Goal: Transaction & Acquisition: Purchase product/service

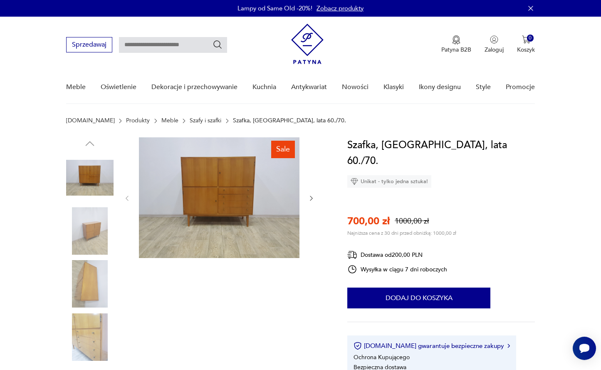
click at [246, 175] on img at bounding box center [219, 197] width 160 height 121
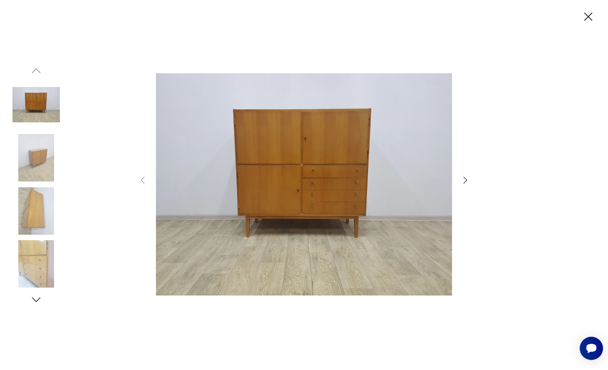
click at [462, 176] on icon "button" at bounding box center [465, 180] width 10 height 10
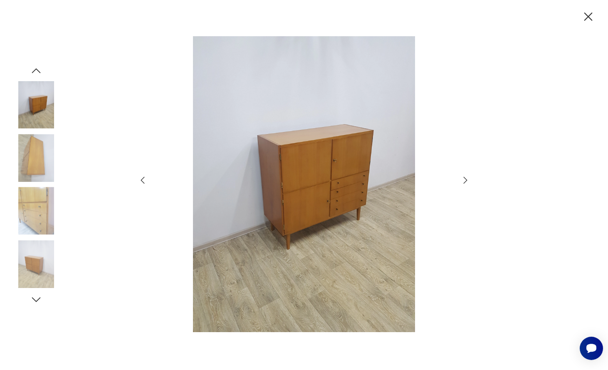
click at [462, 176] on icon "button" at bounding box center [465, 180] width 10 height 10
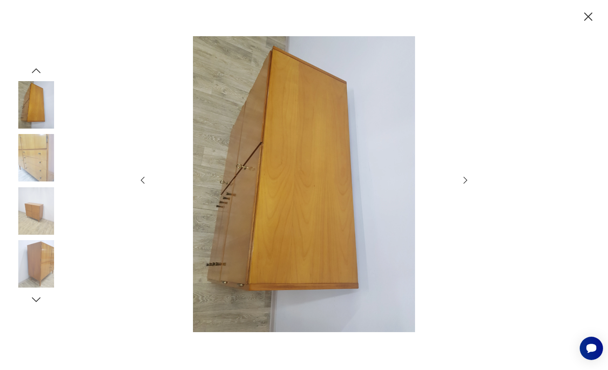
click at [462, 176] on icon "button" at bounding box center [465, 180] width 10 height 10
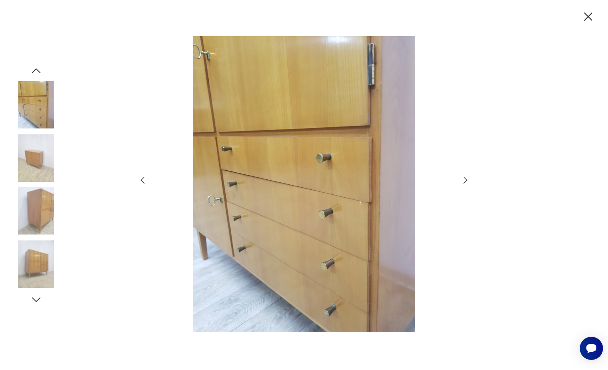
click at [462, 176] on icon "button" at bounding box center [465, 180] width 10 height 10
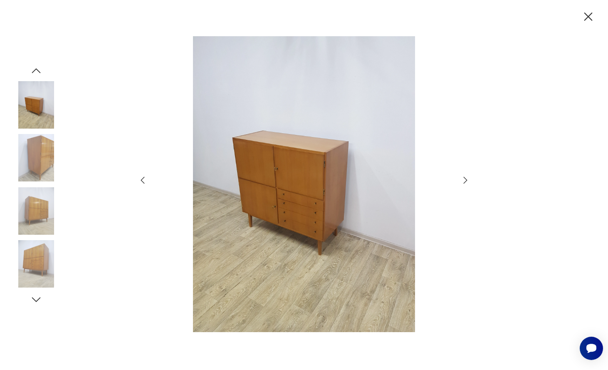
click at [462, 176] on icon "button" at bounding box center [465, 180] width 10 height 10
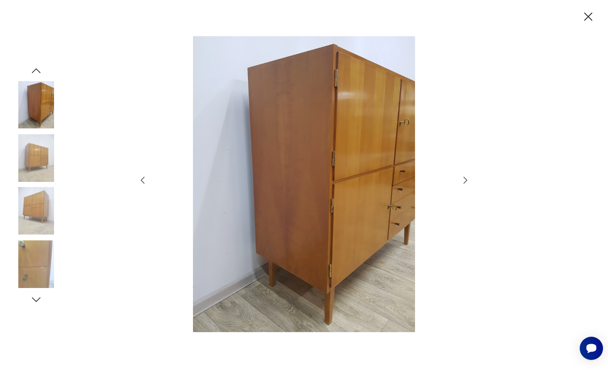
click at [588, 14] on icon "button" at bounding box center [588, 17] width 15 height 15
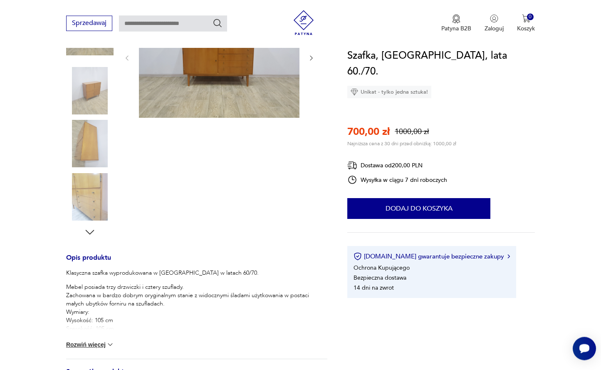
scroll to position [212, 0]
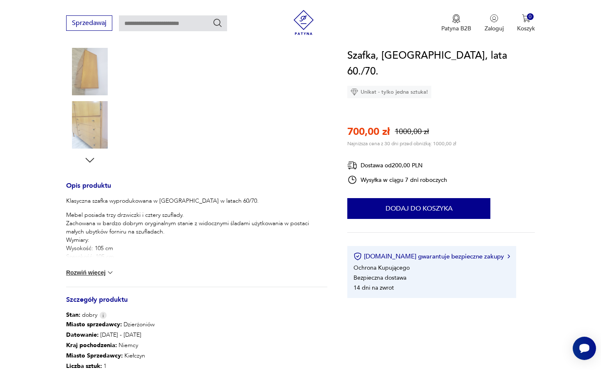
click at [111, 271] on img at bounding box center [110, 272] width 8 height 8
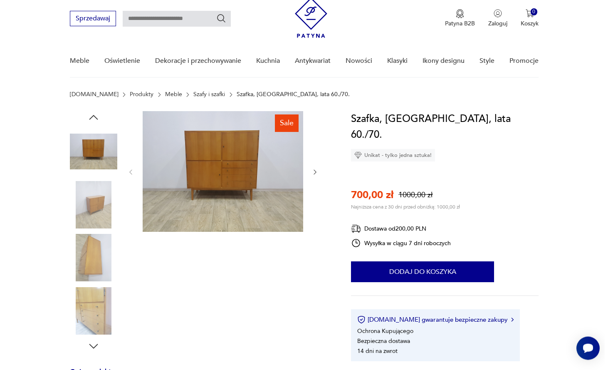
scroll to position [42, 0]
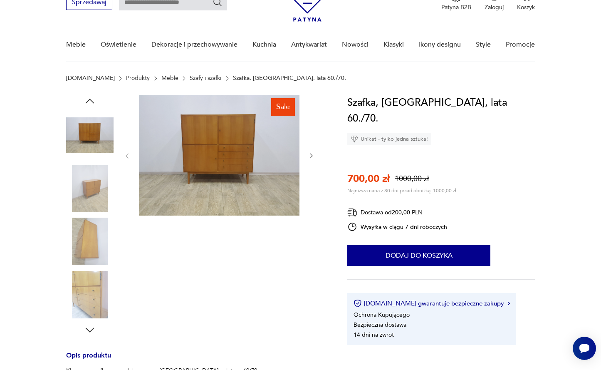
click at [242, 131] on img at bounding box center [219, 155] width 160 height 121
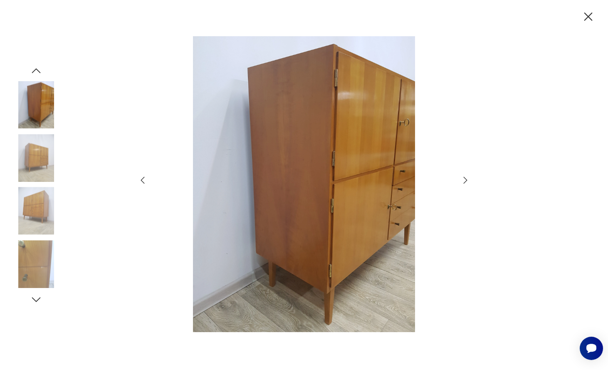
click at [464, 176] on icon "button" at bounding box center [465, 180] width 10 height 10
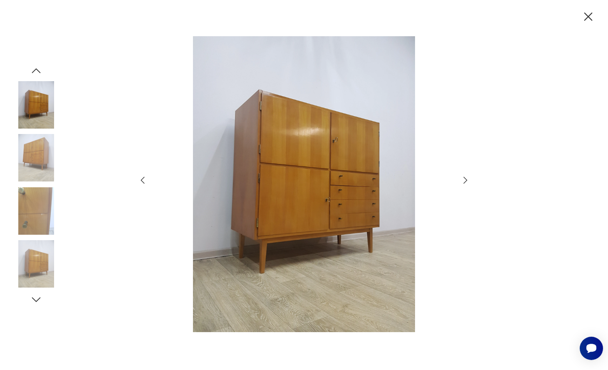
click at [464, 176] on icon "button" at bounding box center [465, 180] width 10 height 10
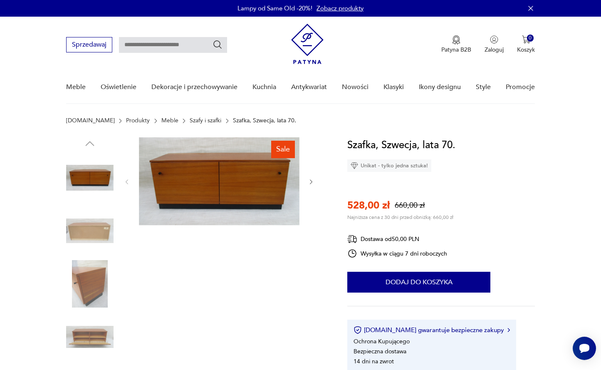
click at [226, 177] on img at bounding box center [219, 181] width 160 height 88
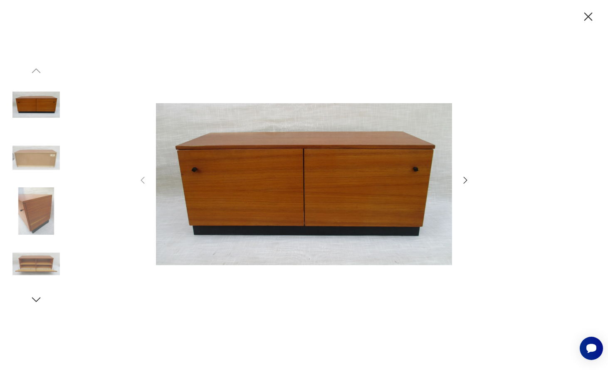
click at [464, 178] on icon "button" at bounding box center [465, 180] width 10 height 10
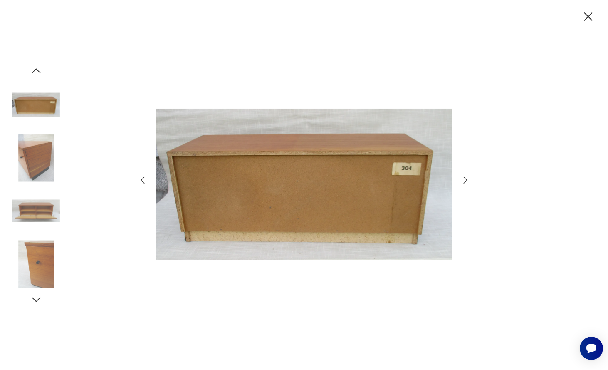
click at [464, 178] on icon "button" at bounding box center [465, 180] width 10 height 10
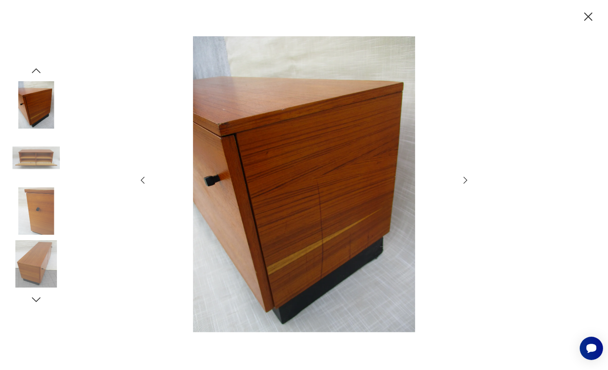
click at [464, 178] on icon "button" at bounding box center [465, 180] width 10 height 10
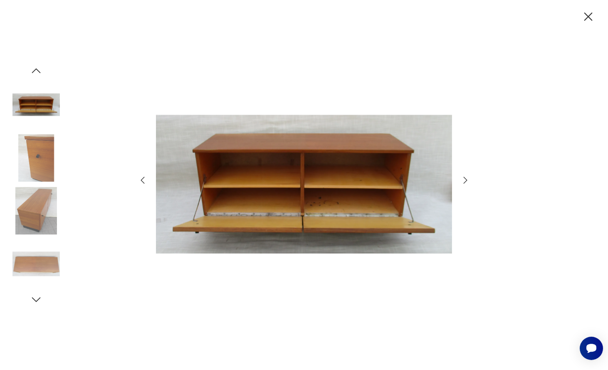
click at [462, 179] on icon "button" at bounding box center [465, 180] width 10 height 10
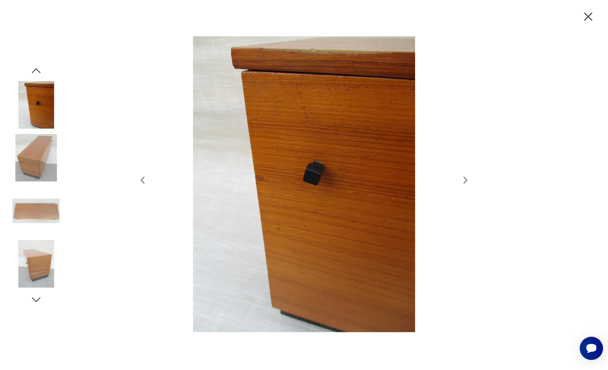
click at [462, 179] on icon "button" at bounding box center [465, 180] width 10 height 10
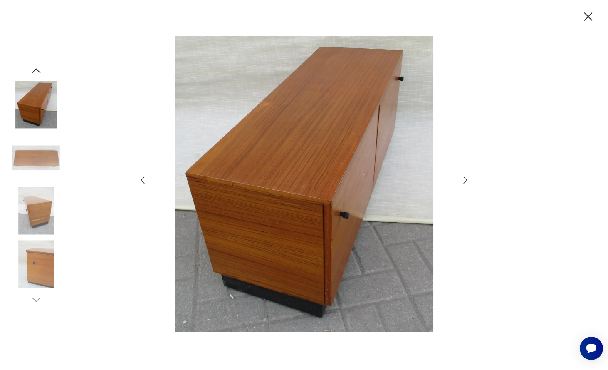
click at [462, 179] on icon "button" at bounding box center [465, 180] width 10 height 10
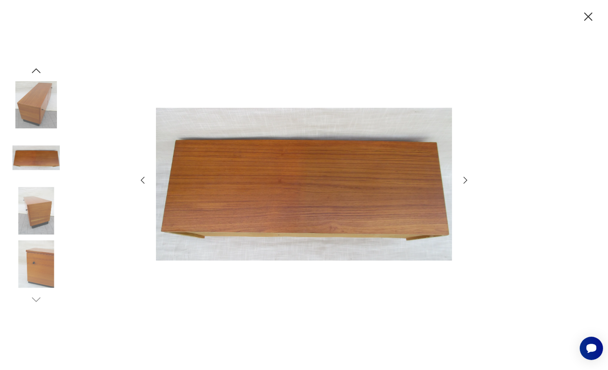
click at [462, 179] on icon "button" at bounding box center [465, 180] width 10 height 10
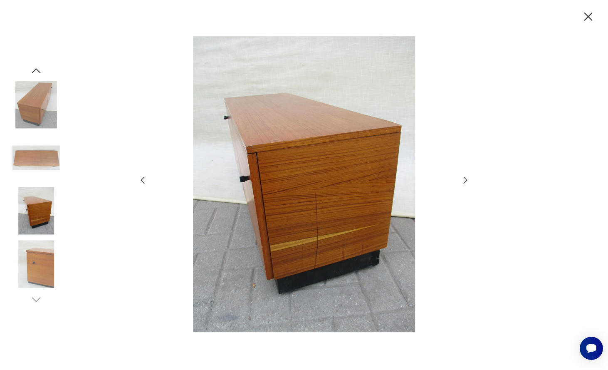
click at [462, 179] on icon "button" at bounding box center [465, 180] width 10 height 10
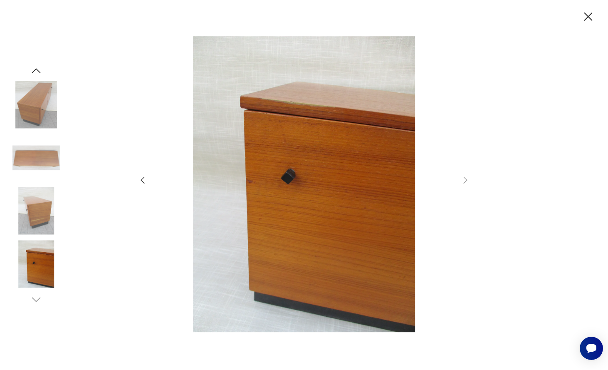
click at [583, 15] on icon "button" at bounding box center [588, 17] width 15 height 15
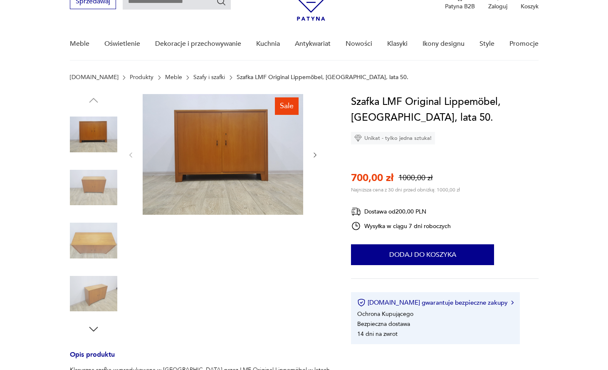
scroll to position [42, 0]
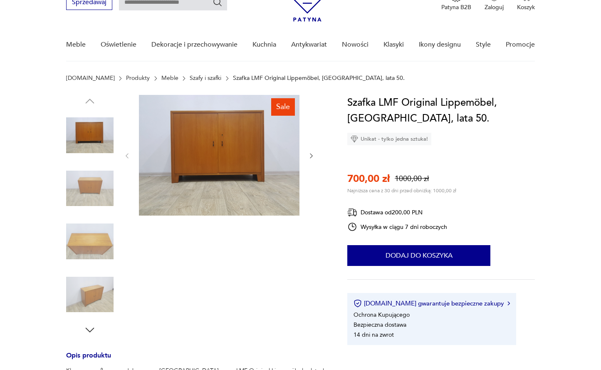
click at [229, 148] on img at bounding box center [219, 155] width 160 height 121
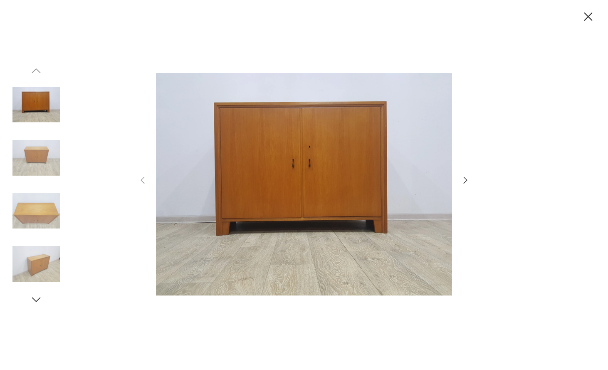
click at [462, 179] on icon "button" at bounding box center [465, 180] width 10 height 10
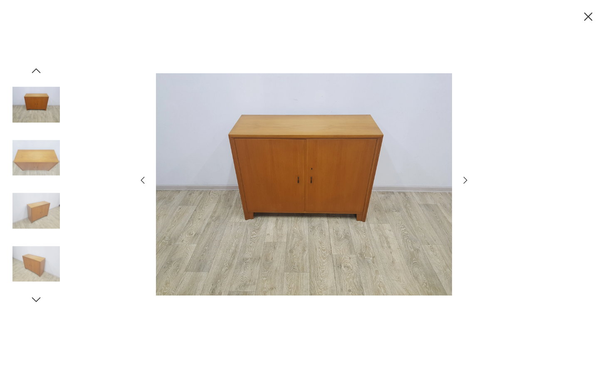
click at [462, 179] on icon "button" at bounding box center [465, 180] width 10 height 10
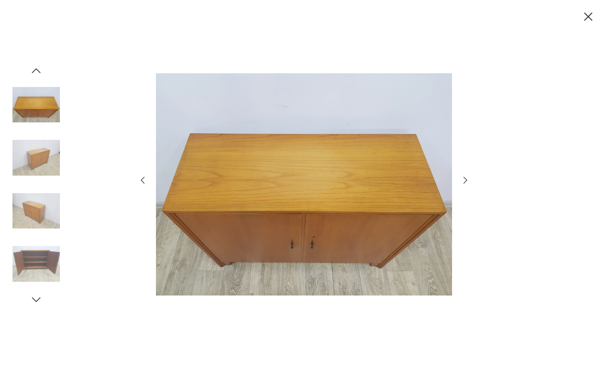
click at [462, 179] on icon "button" at bounding box center [465, 180] width 10 height 10
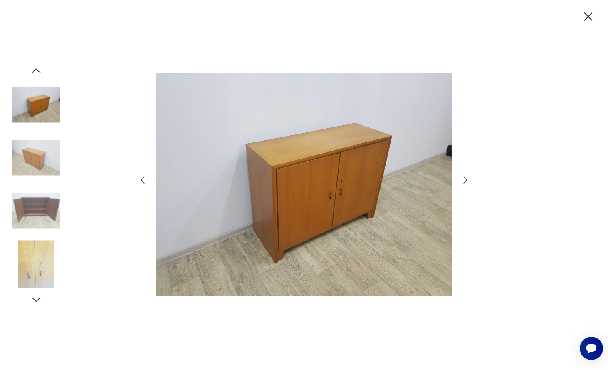
scroll to position [0, 0]
click at [462, 179] on icon "button" at bounding box center [465, 180] width 10 height 10
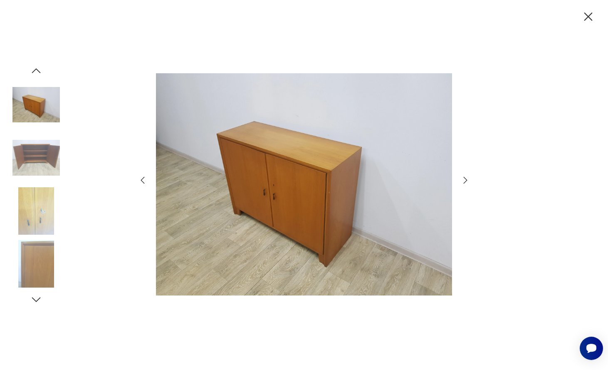
click at [462, 179] on icon "button" at bounding box center [465, 180] width 10 height 10
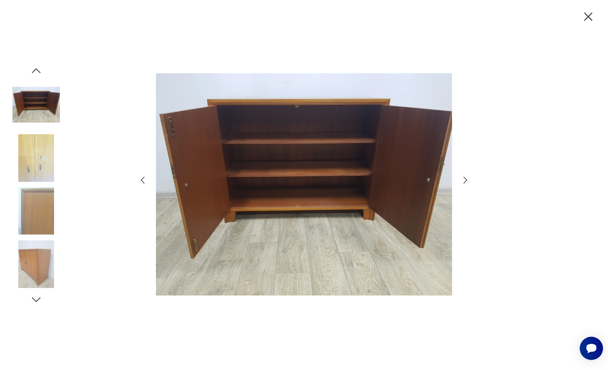
click at [462, 179] on icon "button" at bounding box center [465, 180] width 10 height 10
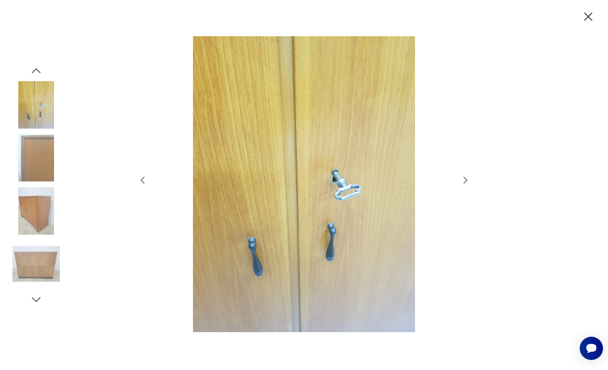
click at [462, 179] on icon "button" at bounding box center [465, 180] width 10 height 10
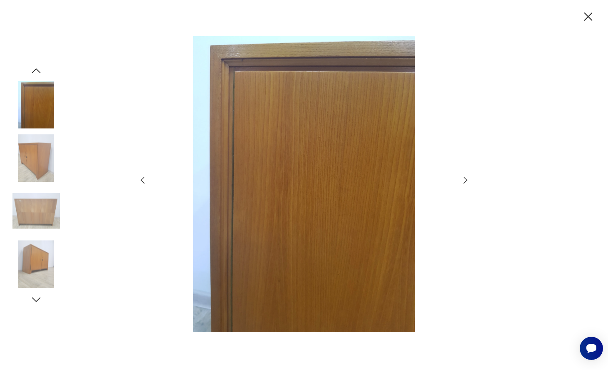
click at [462, 179] on icon "button" at bounding box center [465, 180] width 10 height 10
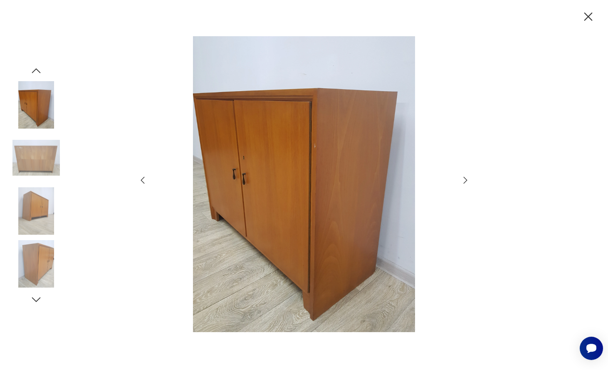
click at [462, 179] on icon "button" at bounding box center [465, 180] width 10 height 10
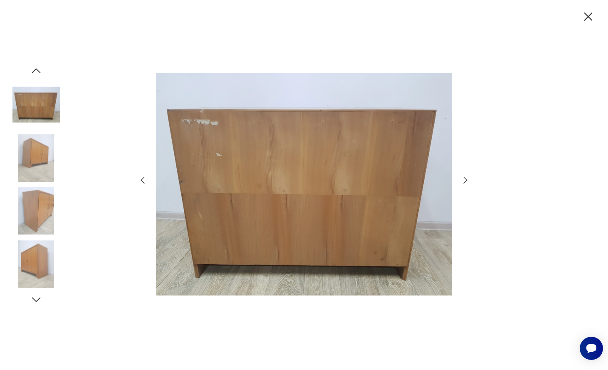
click at [462, 179] on icon "button" at bounding box center [465, 180] width 10 height 10
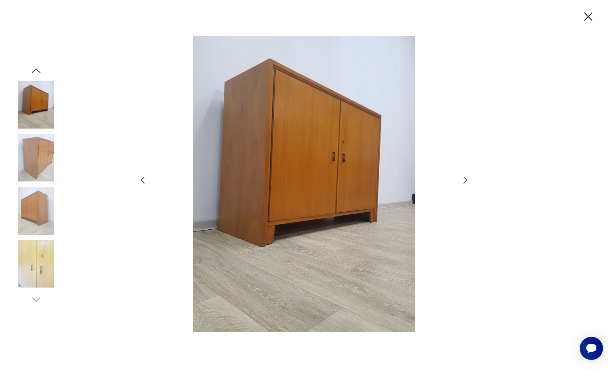
click at [462, 179] on icon "button" at bounding box center [465, 180] width 10 height 10
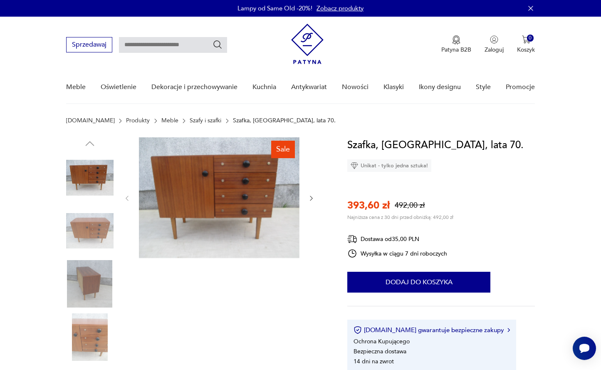
click at [257, 185] on img at bounding box center [219, 197] width 160 height 121
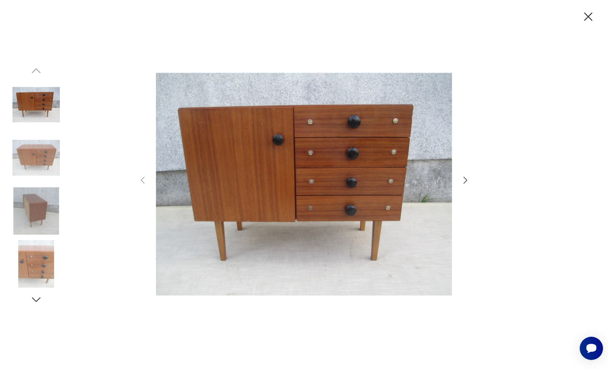
click at [466, 177] on icon "button" at bounding box center [465, 180] width 10 height 10
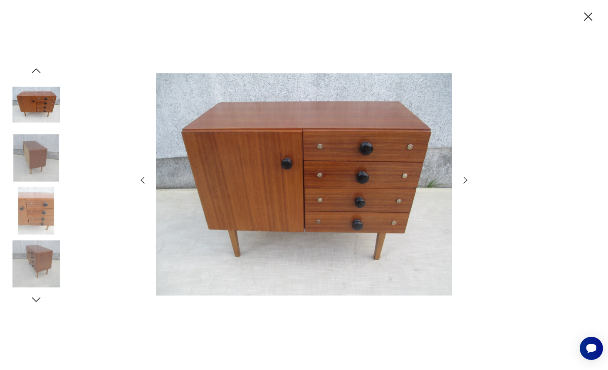
click at [466, 177] on icon "button" at bounding box center [465, 180] width 10 height 10
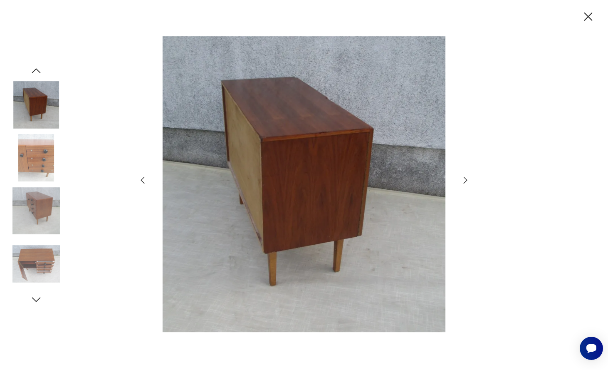
click at [466, 177] on icon "button" at bounding box center [465, 180] width 10 height 10
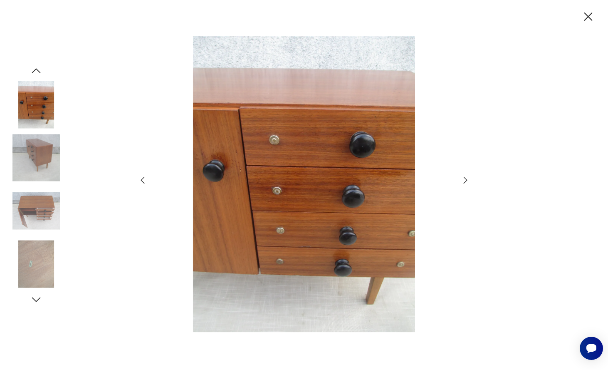
click at [466, 177] on icon "button" at bounding box center [465, 180] width 10 height 10
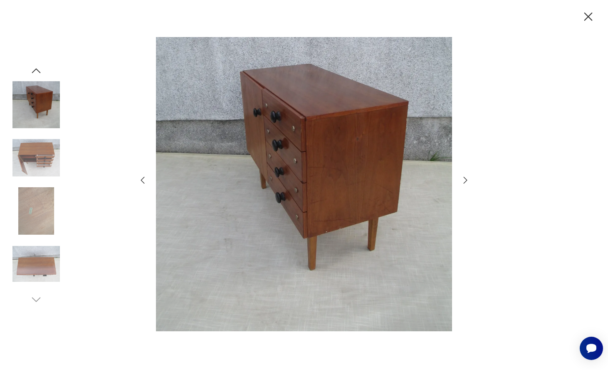
click at [466, 177] on icon "button" at bounding box center [465, 180] width 10 height 10
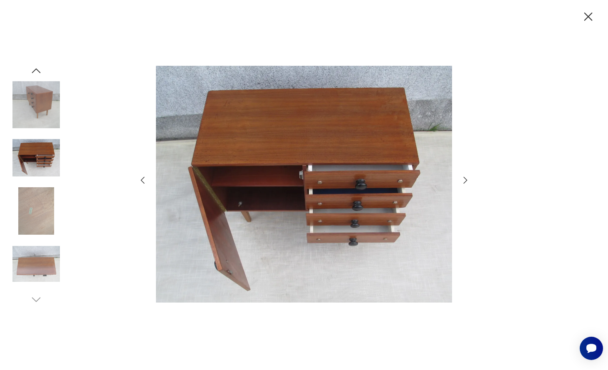
click at [466, 177] on icon "button" at bounding box center [465, 180] width 10 height 10
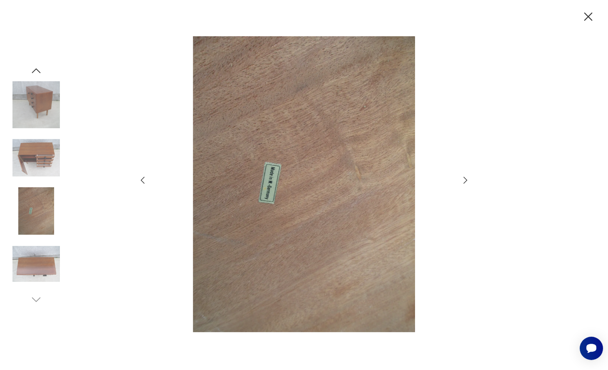
click at [466, 177] on icon "button" at bounding box center [465, 180] width 10 height 10
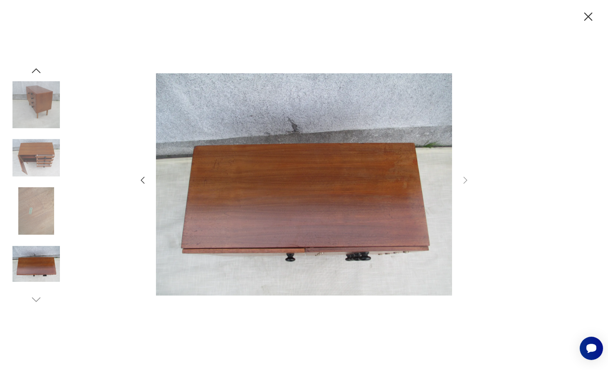
click at [141, 178] on icon "button" at bounding box center [143, 180] width 10 height 10
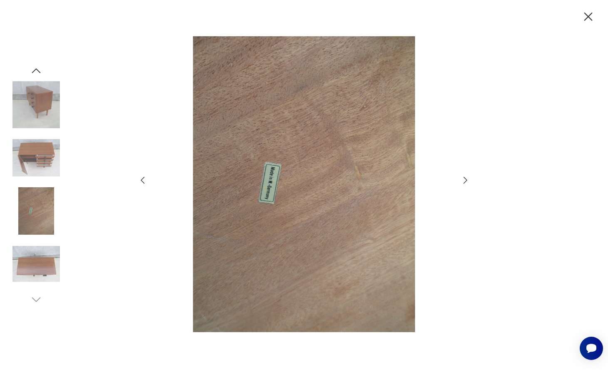
click at [141, 178] on icon "button" at bounding box center [143, 180] width 10 height 10
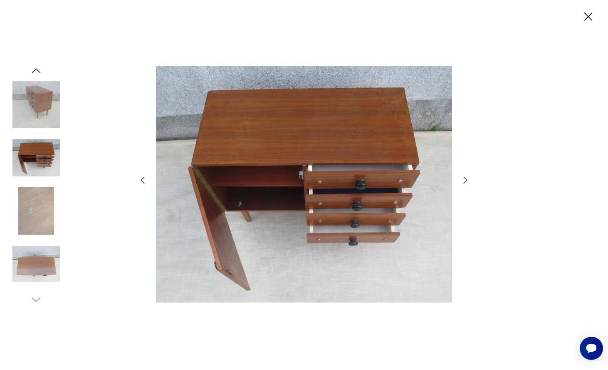
click at [141, 178] on icon "button" at bounding box center [143, 180] width 10 height 10
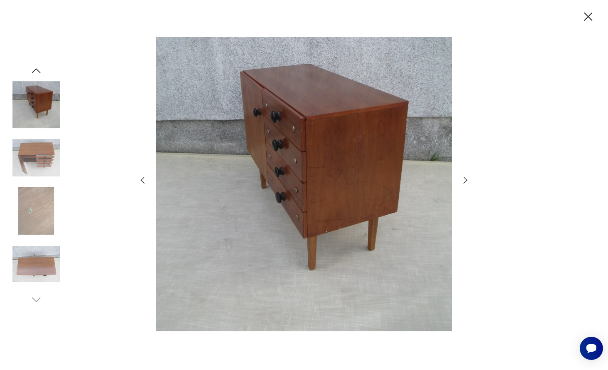
click at [141, 178] on icon "button" at bounding box center [143, 180] width 10 height 10
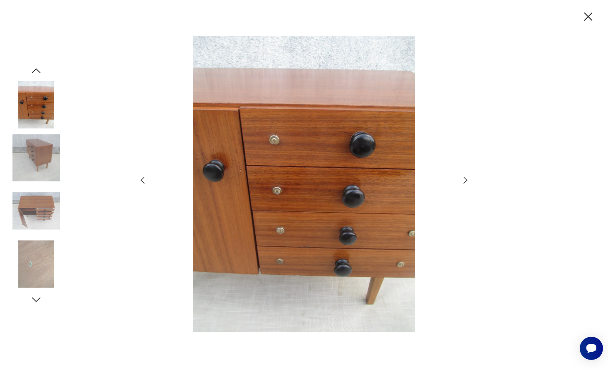
click at [141, 178] on icon "button" at bounding box center [143, 180] width 10 height 10
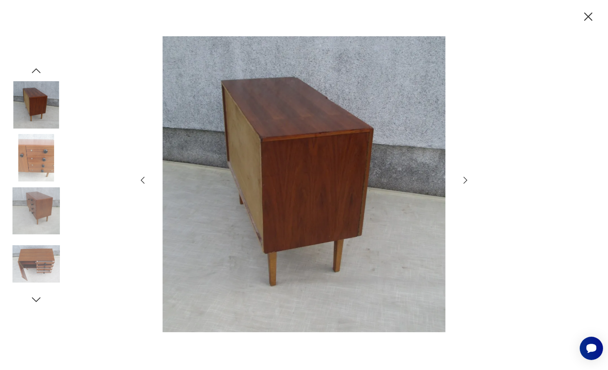
click at [141, 178] on icon "button" at bounding box center [143, 180] width 10 height 10
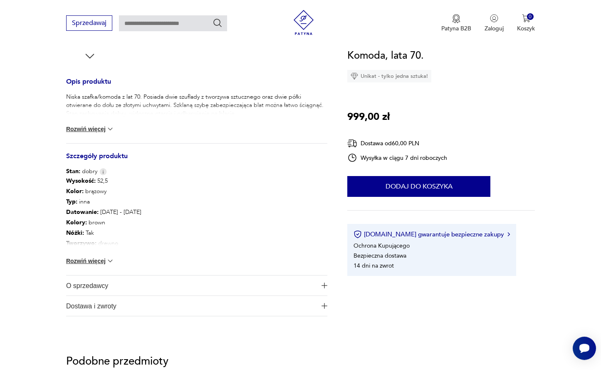
scroll to position [339, 0]
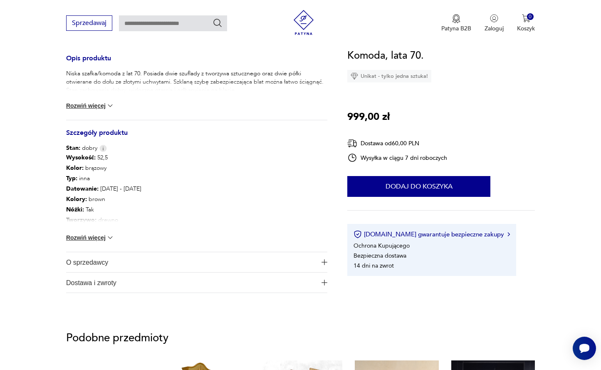
click at [111, 233] on img at bounding box center [110, 237] width 8 height 8
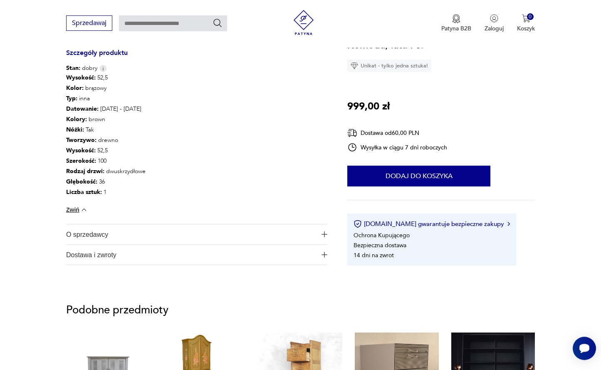
scroll to position [424, 0]
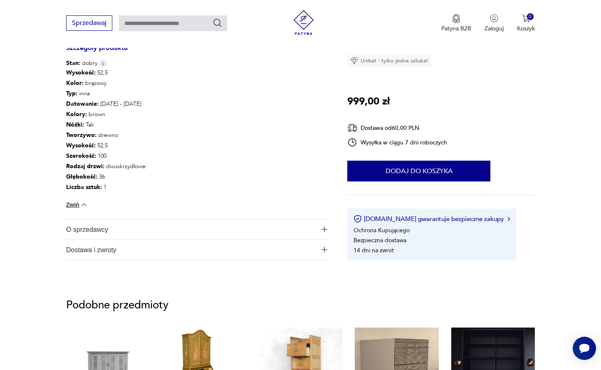
click at [119, 227] on span "O sprzedawcy" at bounding box center [191, 229] width 250 height 20
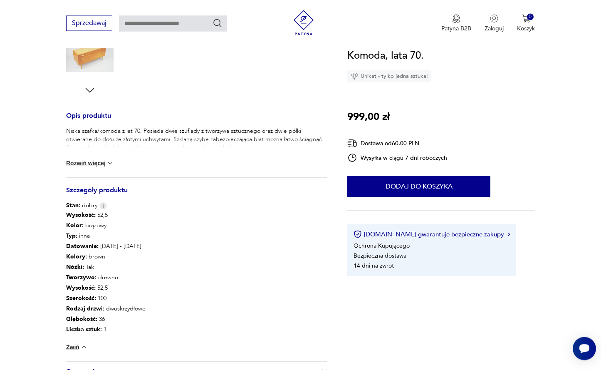
scroll to position [297, 0]
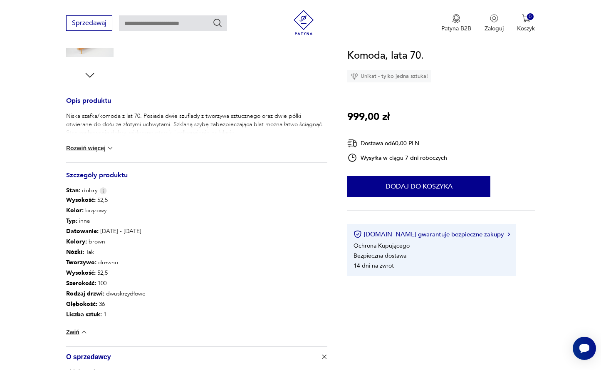
click at [110, 147] on img at bounding box center [110, 148] width 8 height 8
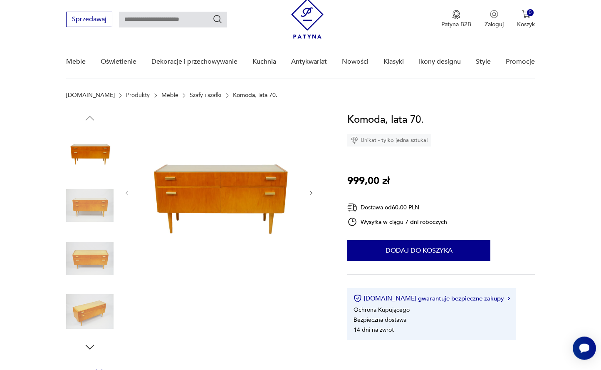
scroll to position [42, 0]
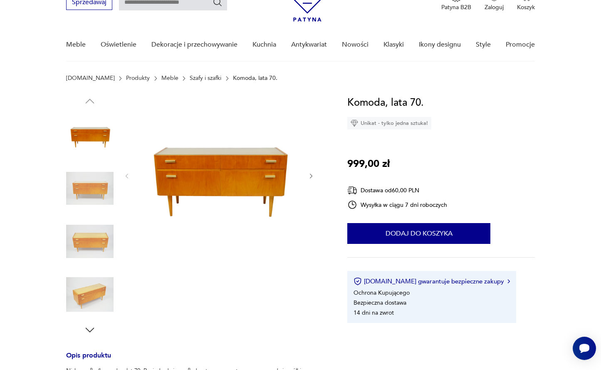
click at [220, 165] on img at bounding box center [219, 175] width 160 height 160
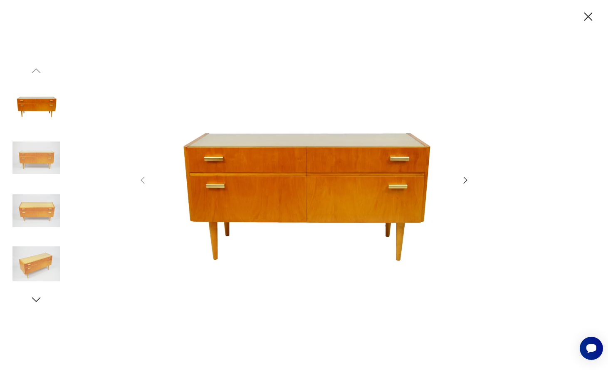
click at [464, 181] on icon "button" at bounding box center [465, 180] width 10 height 10
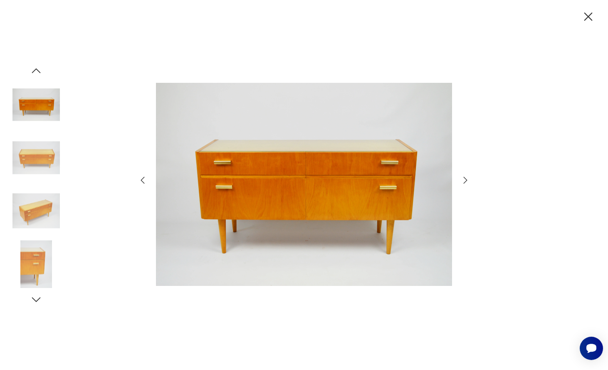
click at [464, 181] on icon "button" at bounding box center [465, 180] width 10 height 10
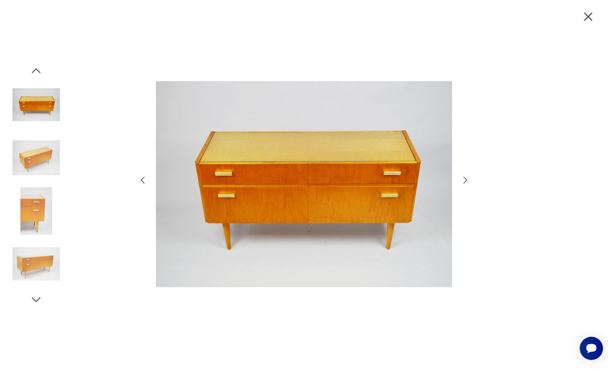
click at [463, 181] on icon "button" at bounding box center [465, 180] width 10 height 10
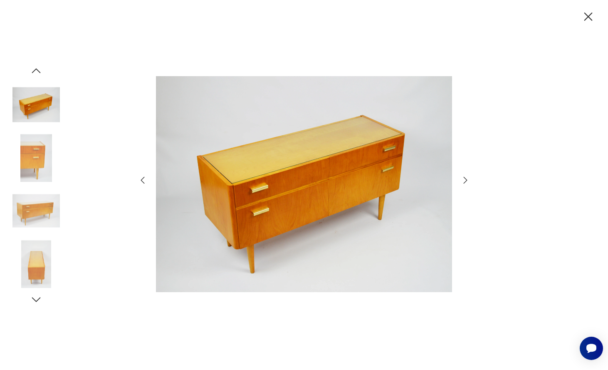
click at [463, 181] on icon "button" at bounding box center [465, 180] width 10 height 10
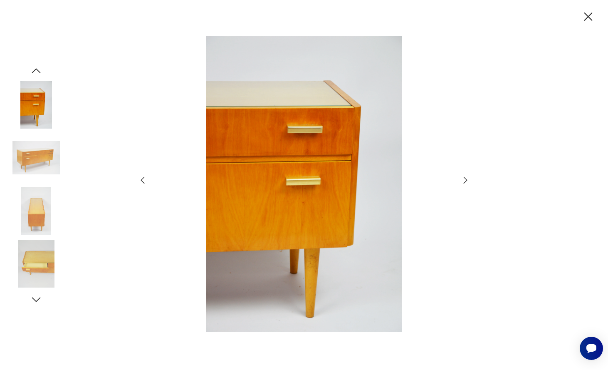
click at [463, 181] on icon "button" at bounding box center [465, 180] width 10 height 10
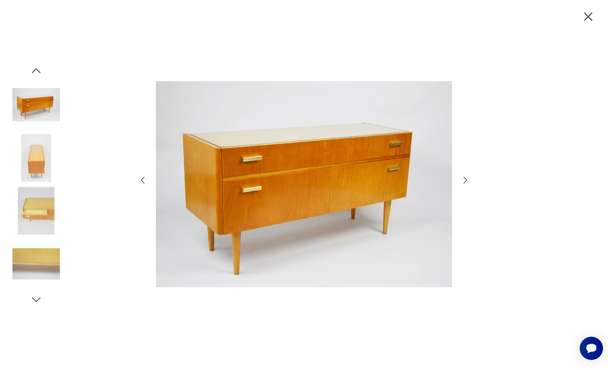
click at [463, 181] on icon "button" at bounding box center [465, 180] width 10 height 10
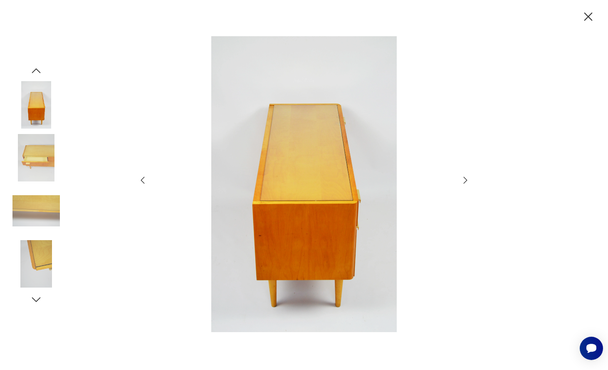
click at [463, 181] on icon "button" at bounding box center [465, 180] width 10 height 10
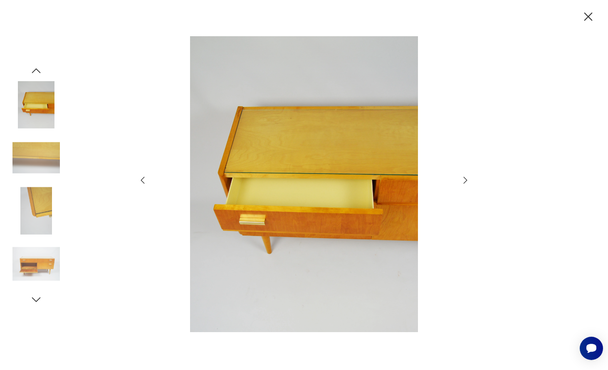
click at [463, 181] on icon "button" at bounding box center [465, 180] width 10 height 10
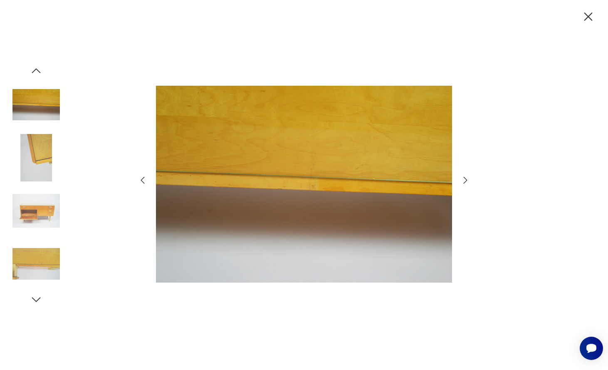
click at [463, 181] on icon "button" at bounding box center [465, 180] width 10 height 10
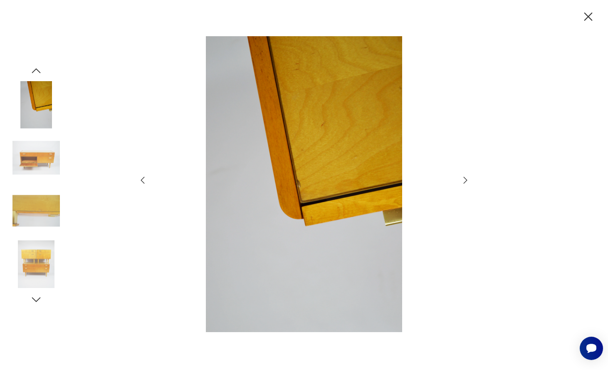
click at [463, 181] on icon "button" at bounding box center [465, 180] width 10 height 10
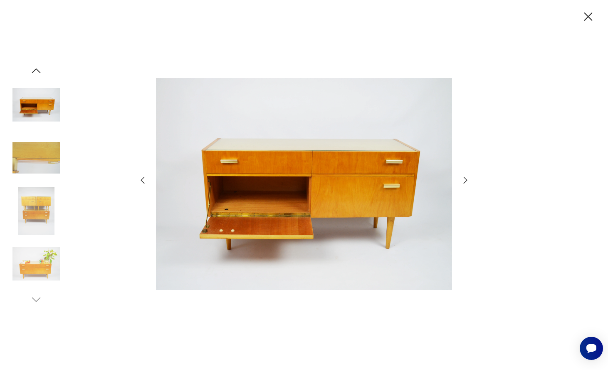
click at [463, 181] on icon "button" at bounding box center [465, 180] width 10 height 10
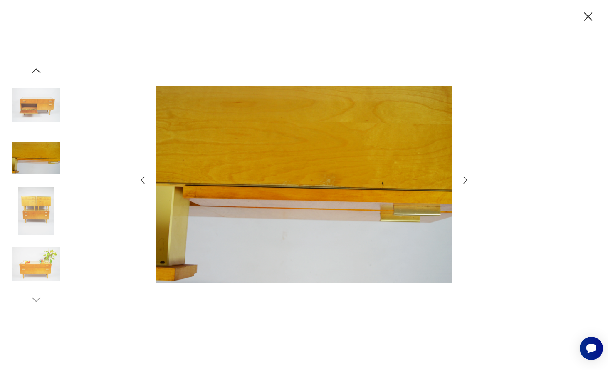
click at [463, 181] on icon "button" at bounding box center [465, 180] width 10 height 10
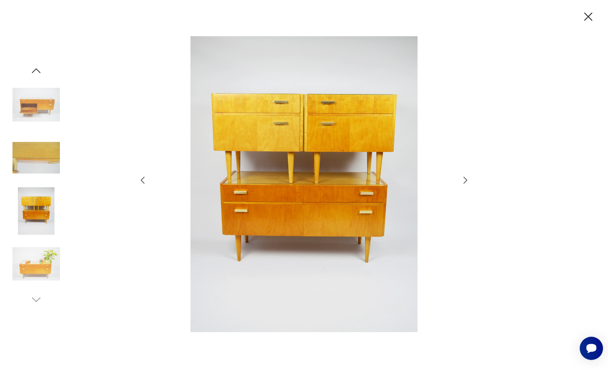
click at [463, 181] on icon "button" at bounding box center [465, 180] width 10 height 10
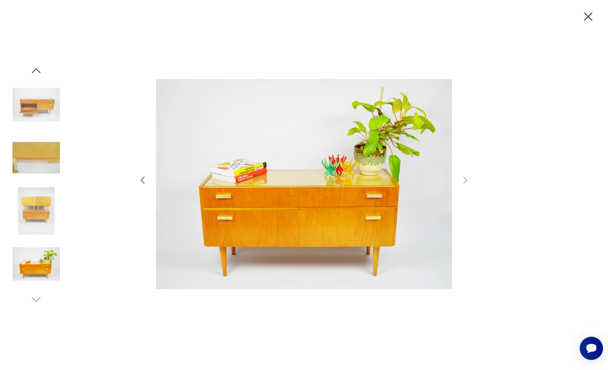
drag, startPoint x: 590, startPoint y: 12, endPoint x: 575, endPoint y: 27, distance: 21.5
click at [590, 12] on icon "button" at bounding box center [588, 17] width 15 height 15
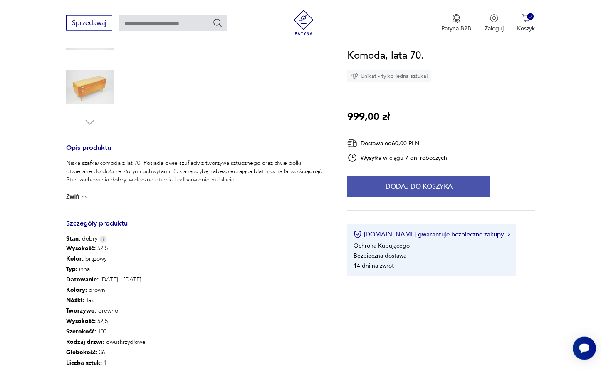
scroll to position [254, 0]
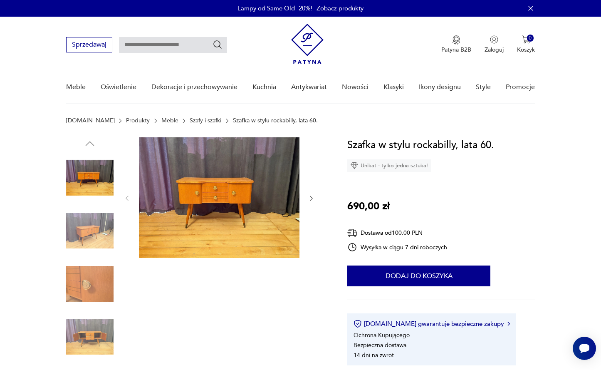
click at [224, 190] on img at bounding box center [219, 197] width 160 height 121
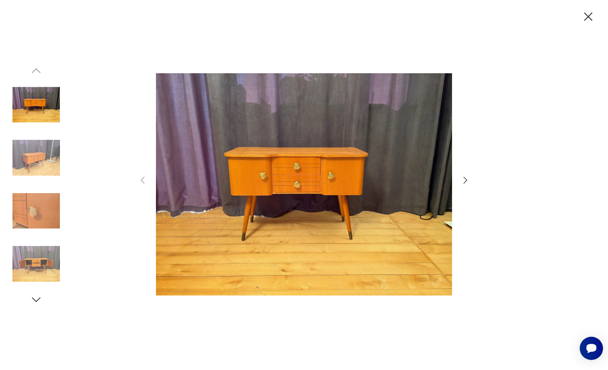
click at [466, 175] on icon "button" at bounding box center [465, 180] width 10 height 10
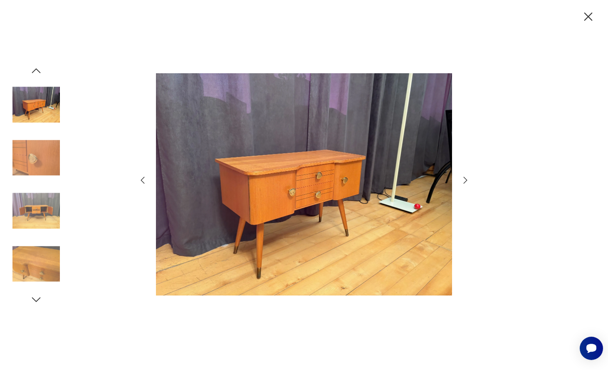
click at [466, 175] on icon "button" at bounding box center [465, 180] width 10 height 10
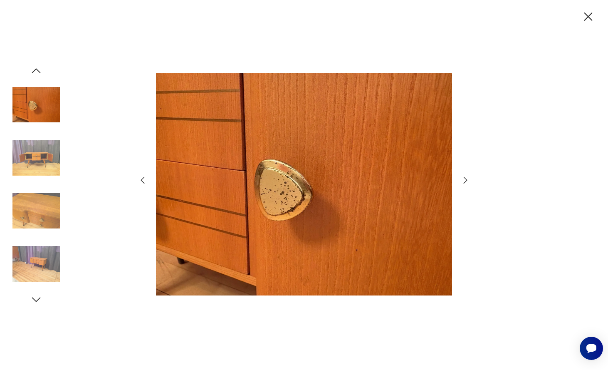
click at [466, 175] on icon "button" at bounding box center [465, 180] width 10 height 10
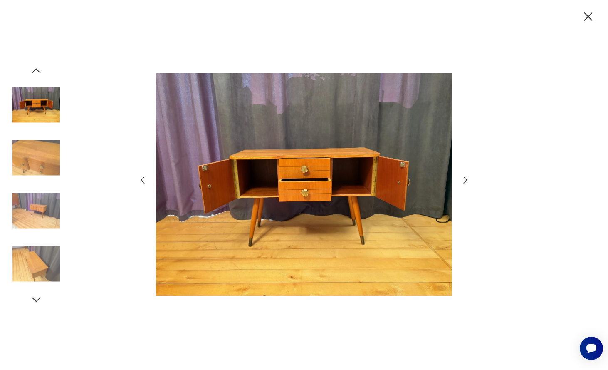
click at [466, 175] on icon "button" at bounding box center [465, 180] width 10 height 10
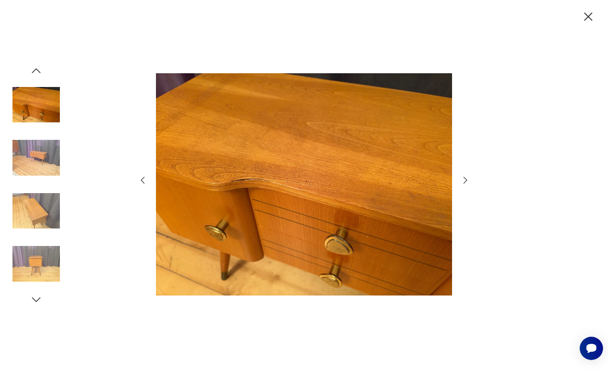
click at [466, 175] on icon "button" at bounding box center [465, 180] width 10 height 10
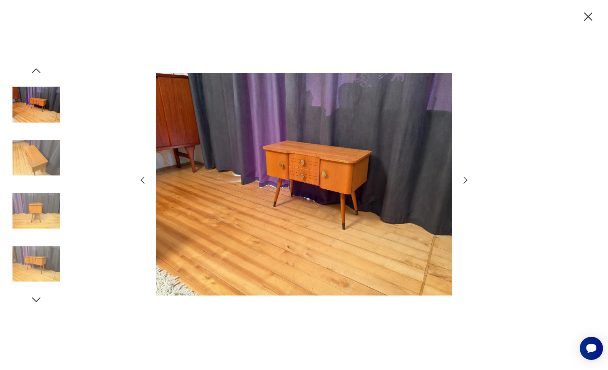
click at [467, 176] on icon "button" at bounding box center [465, 180] width 10 height 10
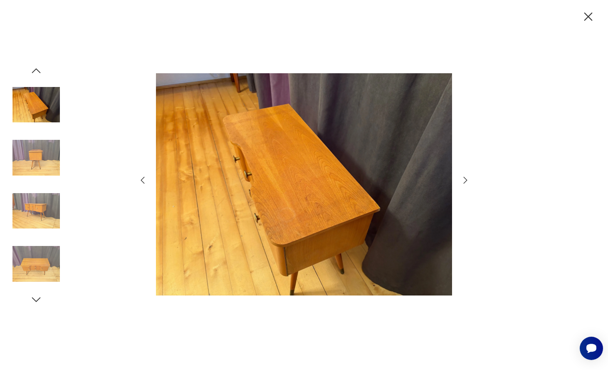
click at [467, 176] on icon "button" at bounding box center [465, 180] width 10 height 10
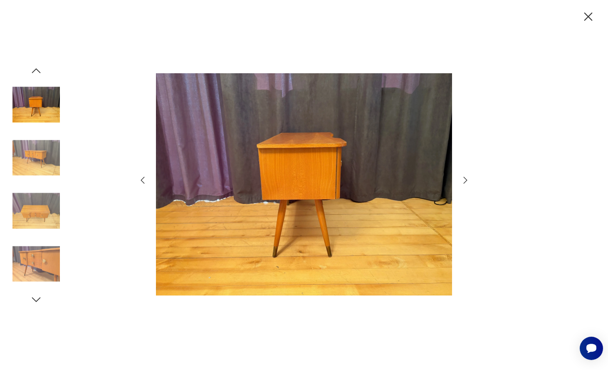
click at [467, 176] on icon "button" at bounding box center [465, 180] width 10 height 10
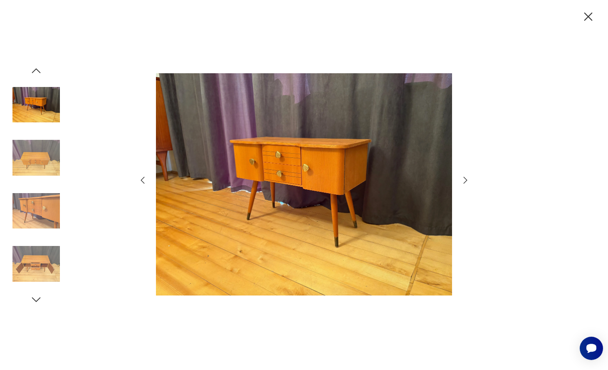
click at [466, 179] on icon "button" at bounding box center [465, 179] width 4 height 7
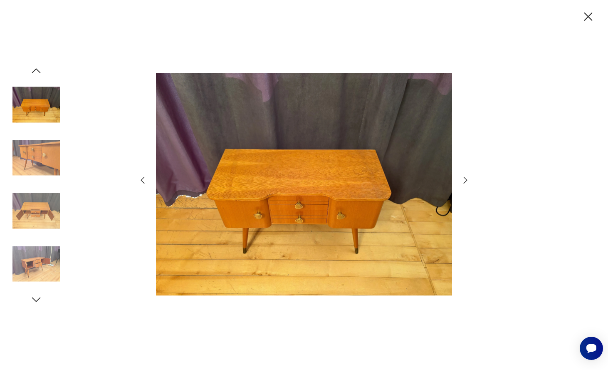
click at [466, 179] on icon "button" at bounding box center [465, 179] width 4 height 7
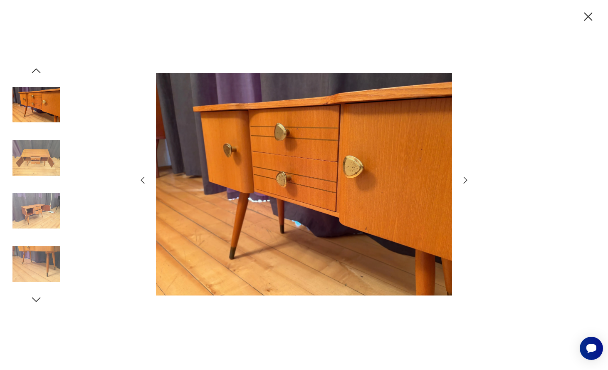
click at [466, 179] on icon "button" at bounding box center [465, 179] width 4 height 7
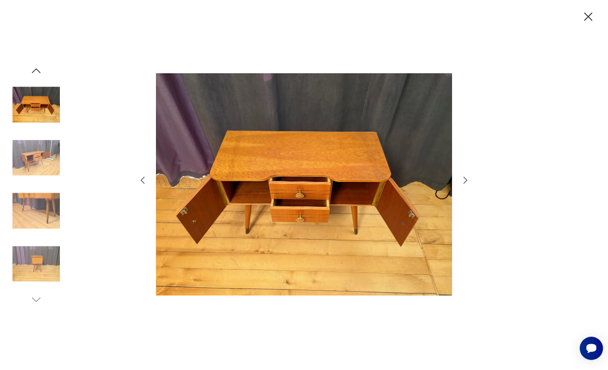
click at [466, 179] on icon "button" at bounding box center [465, 179] width 4 height 7
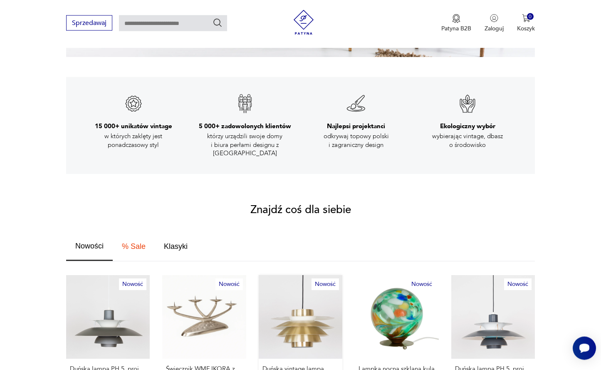
scroll to position [339, 0]
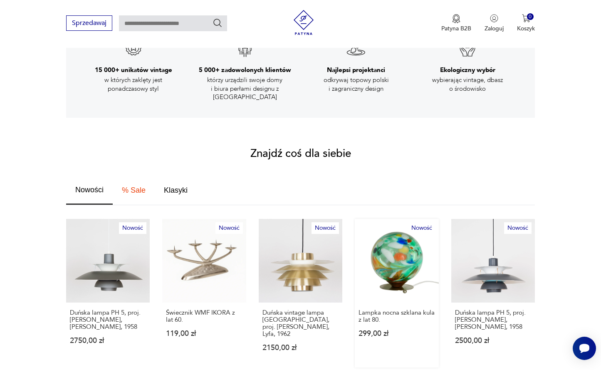
click at [411, 244] on link "Nowość Lampka nocna szklana kula z lat 80. 299,00 zł" at bounding box center [397, 293] width 84 height 148
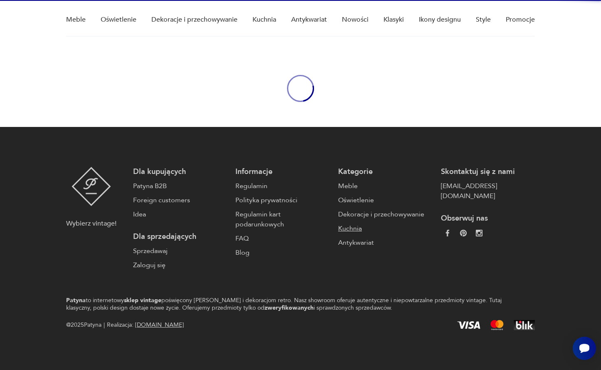
scroll to position [67, 0]
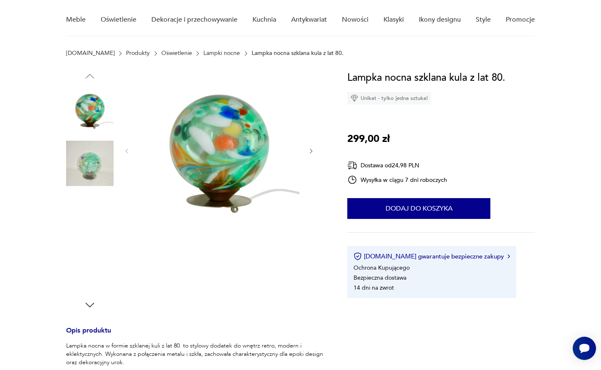
click at [91, 267] on img at bounding box center [89, 269] width 47 height 47
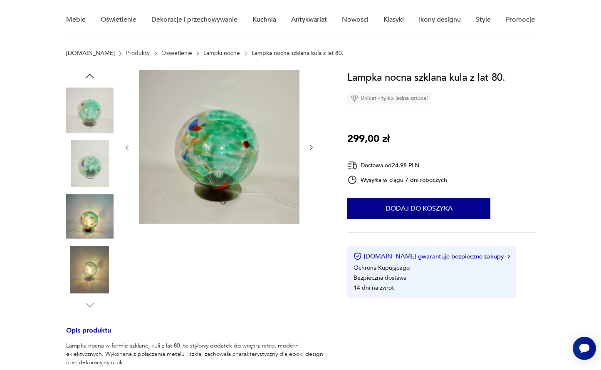
click at [89, 223] on img at bounding box center [89, 215] width 47 height 47
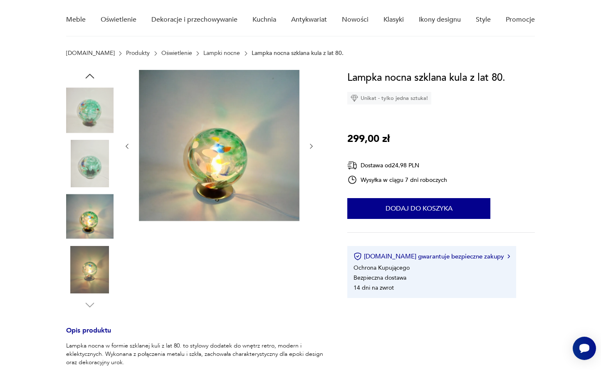
click at [84, 259] on img at bounding box center [89, 269] width 47 height 47
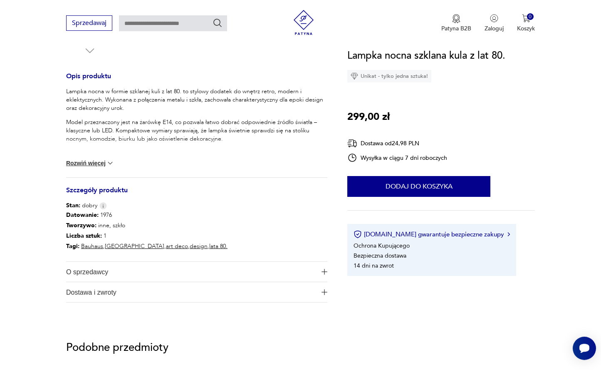
scroll to position [322, 0]
click at [104, 163] on button "Rozwiń więcej" at bounding box center [90, 162] width 48 height 8
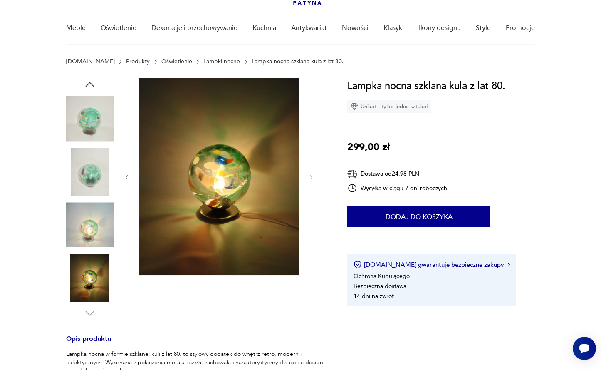
scroll to position [25, 0]
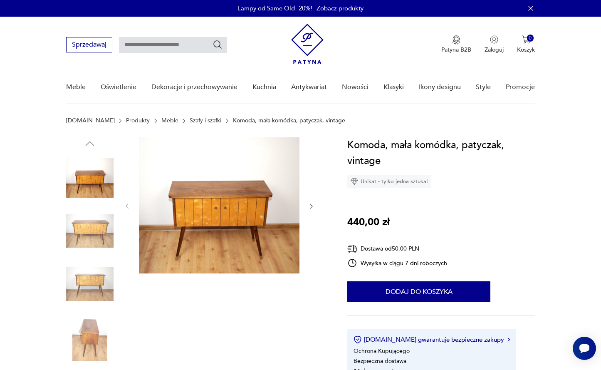
click at [309, 205] on icon "button" at bounding box center [311, 205] width 7 height 7
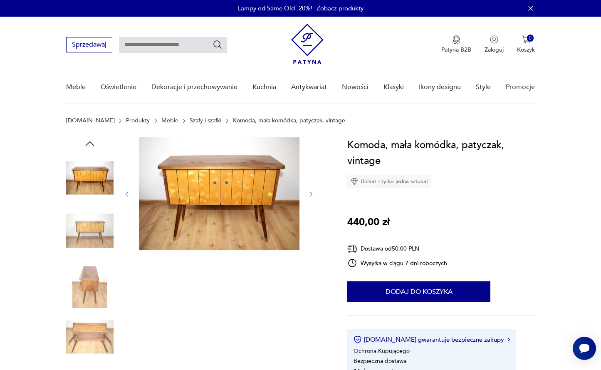
click at [309, 205] on div at bounding box center [218, 194] width 191 height 114
click at [313, 192] on icon "button" at bounding box center [311, 194] width 7 height 7
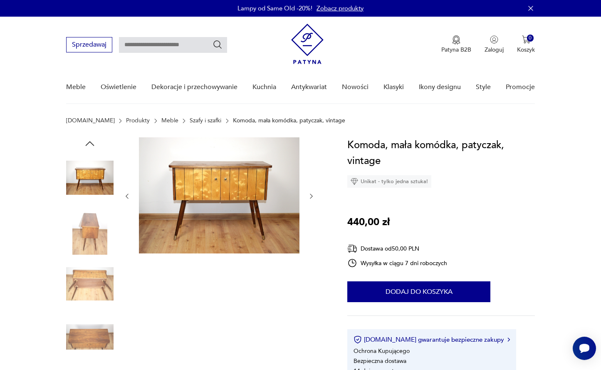
click at [313, 192] on icon "button" at bounding box center [311, 195] width 7 height 7
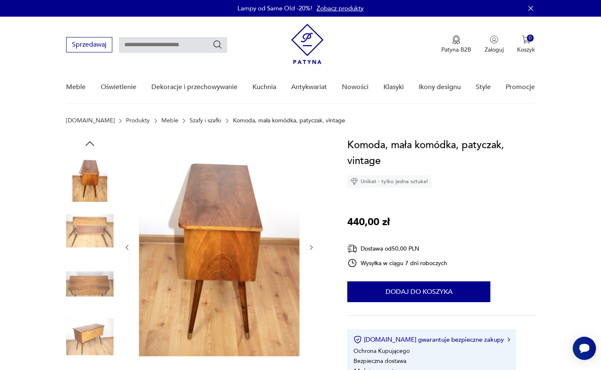
click at [313, 192] on div at bounding box center [218, 247] width 191 height 220
click at [229, 240] on img at bounding box center [219, 246] width 160 height 219
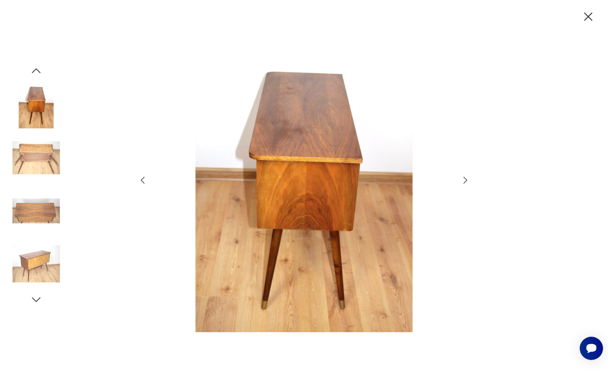
click at [461, 178] on icon "button" at bounding box center [465, 180] width 10 height 10
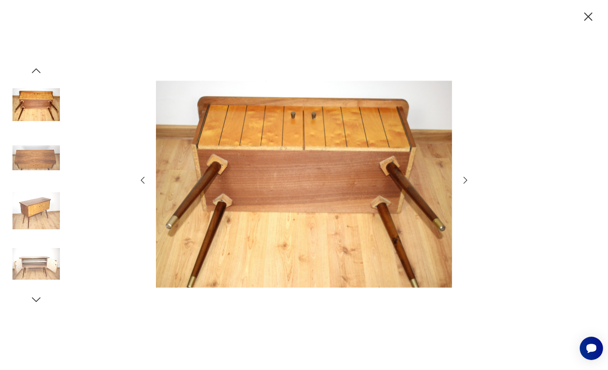
click at [461, 178] on icon "button" at bounding box center [465, 180] width 10 height 10
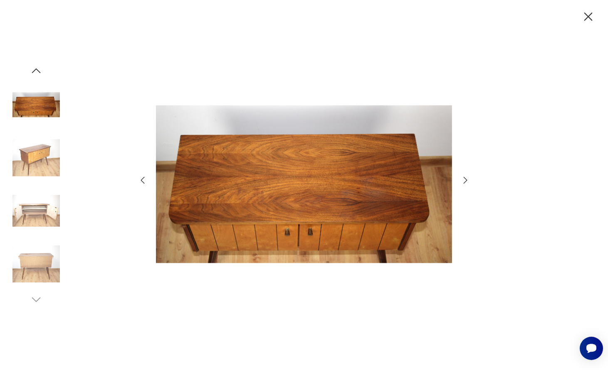
click at [461, 178] on icon "button" at bounding box center [465, 180] width 10 height 10
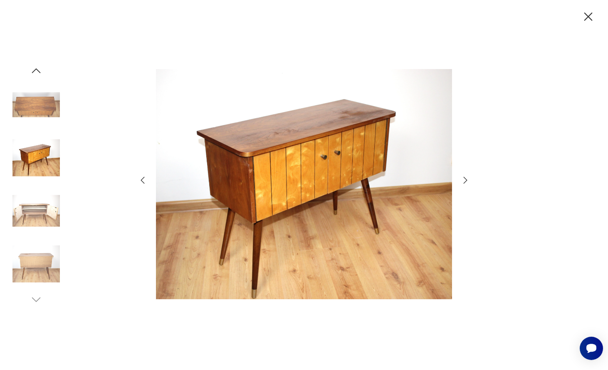
click at [461, 178] on icon "button" at bounding box center [465, 180] width 10 height 10
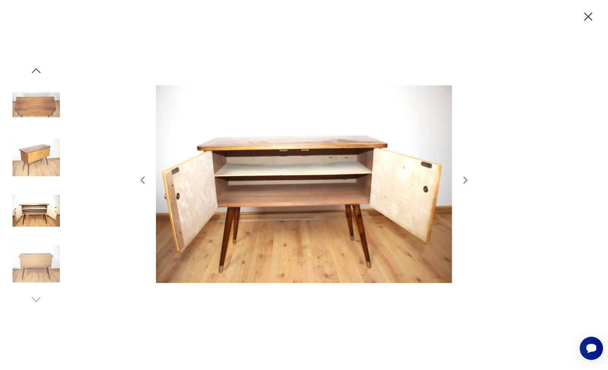
click at [143, 180] on icon "button" at bounding box center [143, 180] width 10 height 10
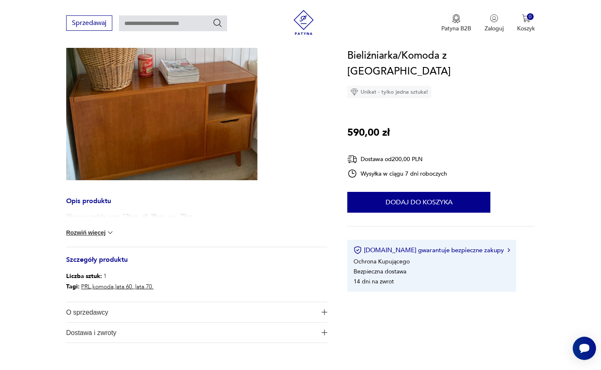
scroll to position [127, 0]
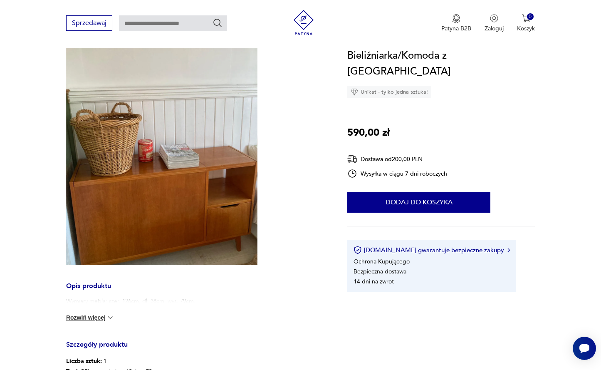
click at [197, 167] on img at bounding box center [161, 137] width 191 height 255
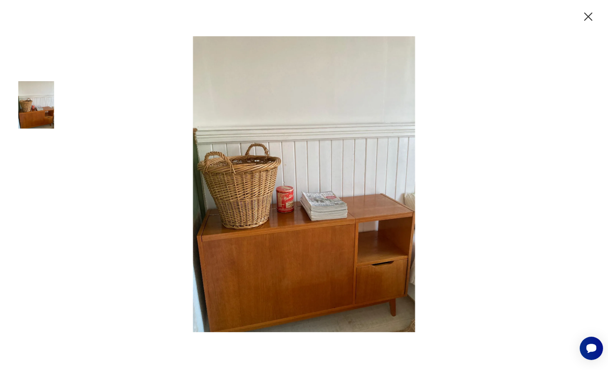
click at [592, 15] on icon "button" at bounding box center [588, 17] width 15 height 15
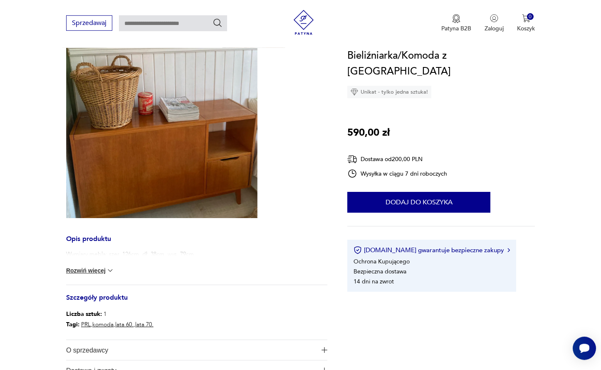
scroll to position [212, 0]
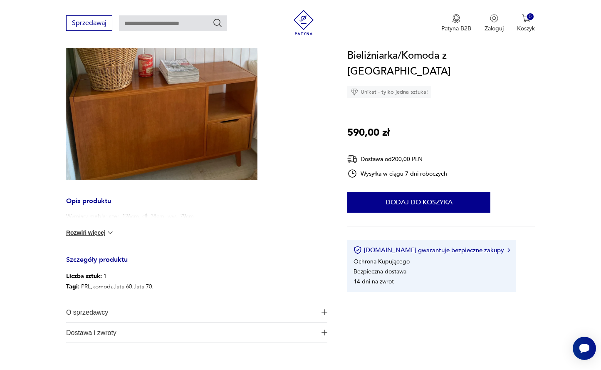
click at [81, 235] on button "Rozwiń więcej" at bounding box center [90, 232] width 48 height 8
click at [96, 310] on span "O sprzedawcy" at bounding box center [191, 312] width 250 height 20
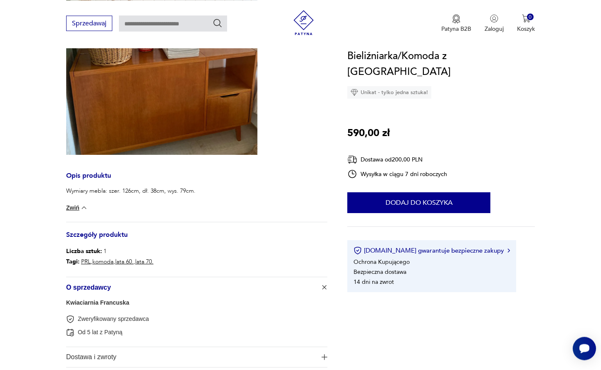
scroll to position [254, 0]
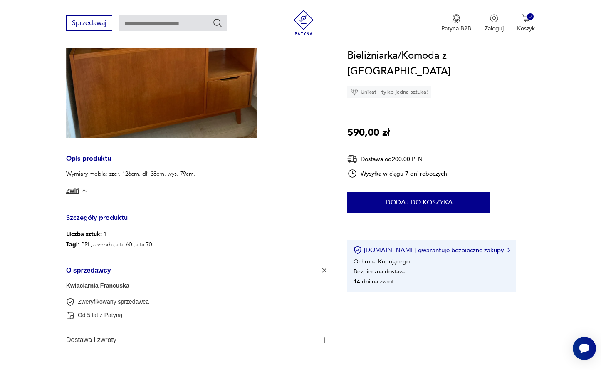
click at [99, 285] on link "Kwiaciarnia Francuska" at bounding box center [97, 285] width 63 height 7
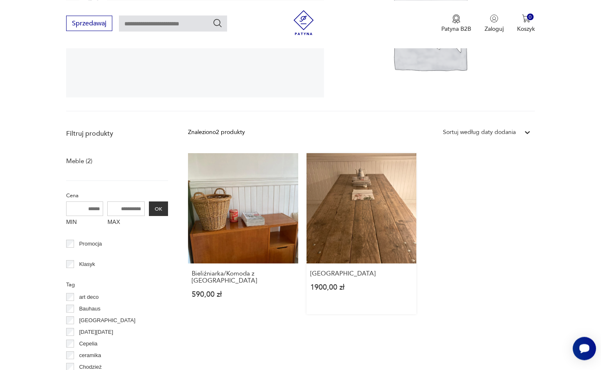
scroll to position [67, 0]
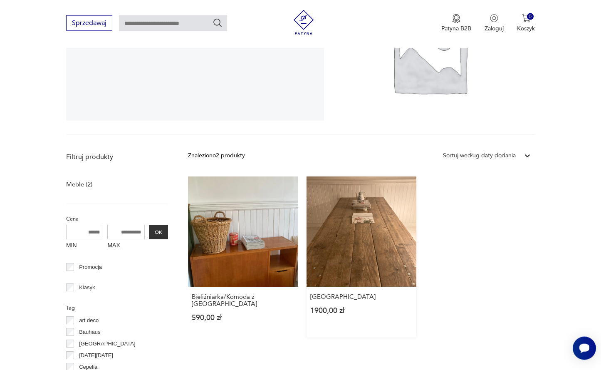
click at [386, 224] on link "Stary stół industrialny 1900,00 zł" at bounding box center [361, 256] width 110 height 161
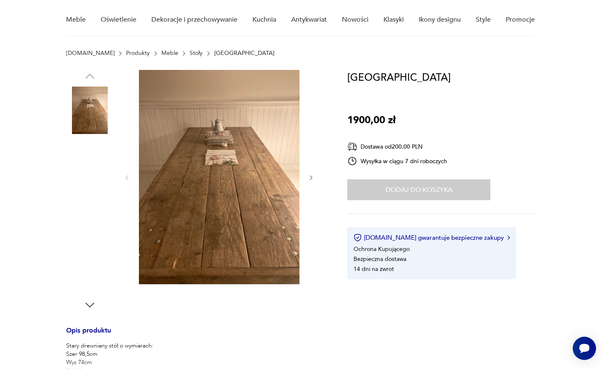
click at [101, 223] on img at bounding box center [89, 215] width 47 height 47
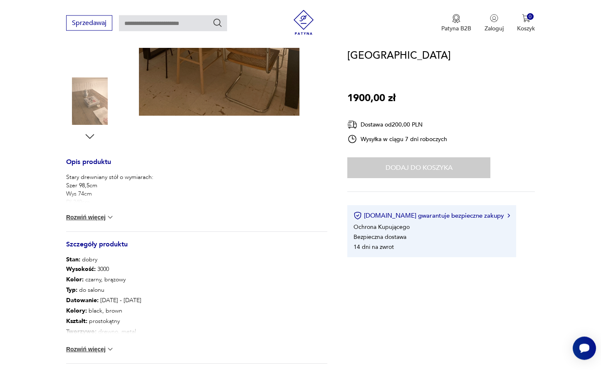
scroll to position [322, 0]
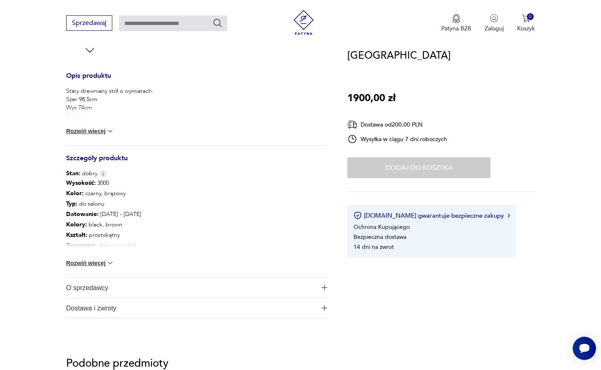
click at [99, 258] on div "Wysokość : 3000 Kolor: czarny, brązowy Typ : do salonu Datowanie : [DATE] - [DA…" at bounding box center [196, 226] width 261 height 99
click at [99, 262] on button "Rozwiń więcej" at bounding box center [90, 263] width 48 height 8
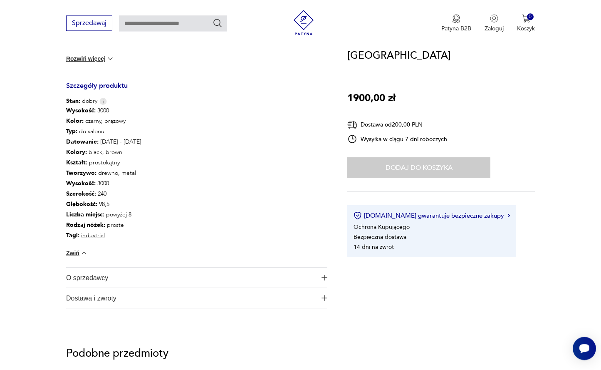
scroll to position [449, 0]
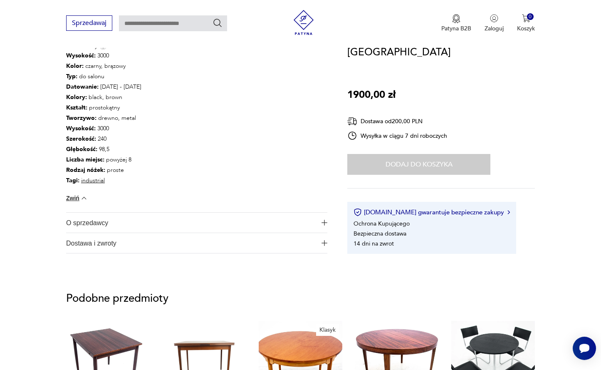
click at [93, 227] on span "O sprzedawcy" at bounding box center [191, 222] width 250 height 20
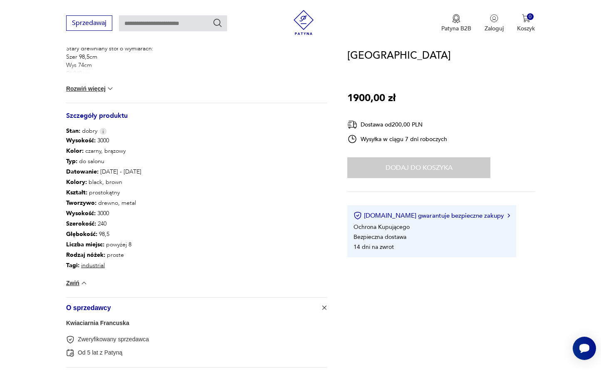
scroll to position [110, 0]
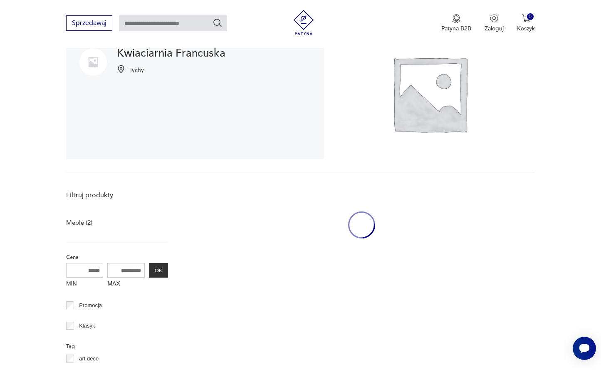
scroll to position [163, 0]
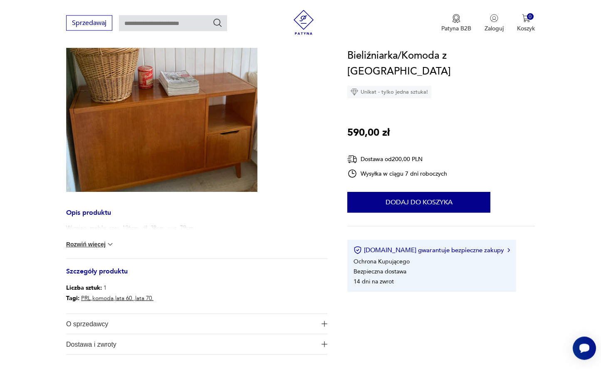
scroll to position [170, 0]
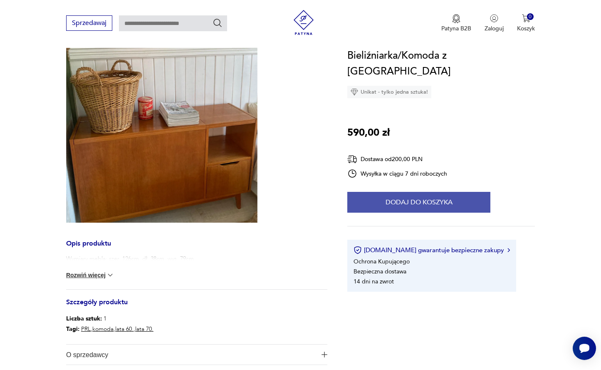
click at [445, 192] on button "Dodaj do koszyka" at bounding box center [418, 202] width 143 height 21
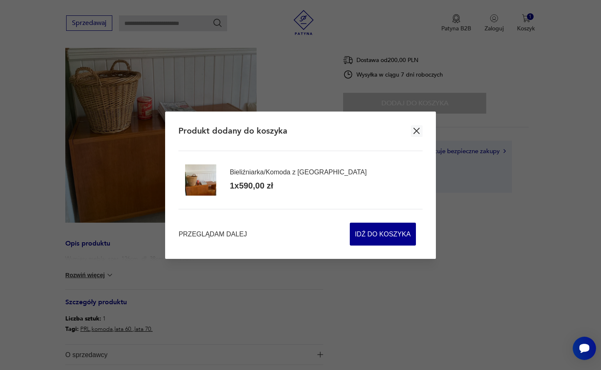
click at [417, 128] on icon "button" at bounding box center [416, 131] width 10 height 10
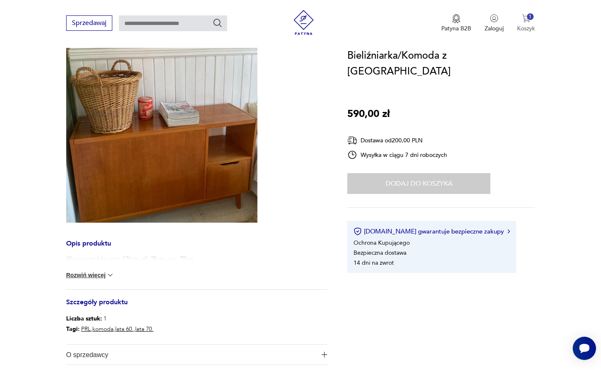
click at [526, 20] on img "button" at bounding box center [526, 18] width 8 height 8
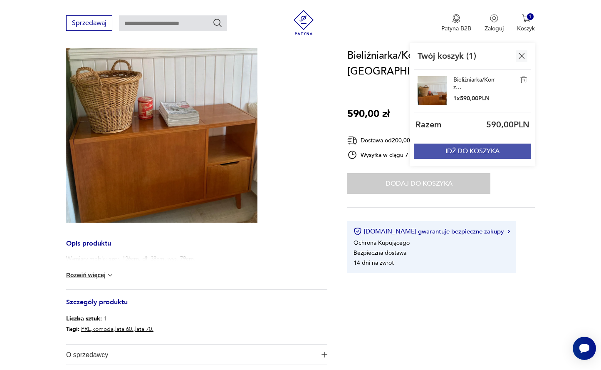
click at [494, 151] on button "IDŹ DO KOSZYKA" at bounding box center [472, 150] width 117 height 15
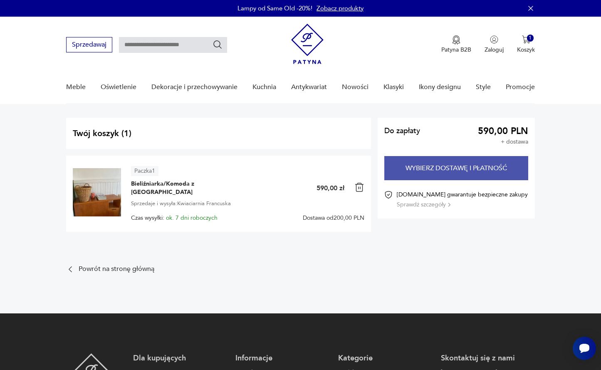
click at [472, 174] on button "Wybierz dostawę i płatność" at bounding box center [456, 168] width 144 height 24
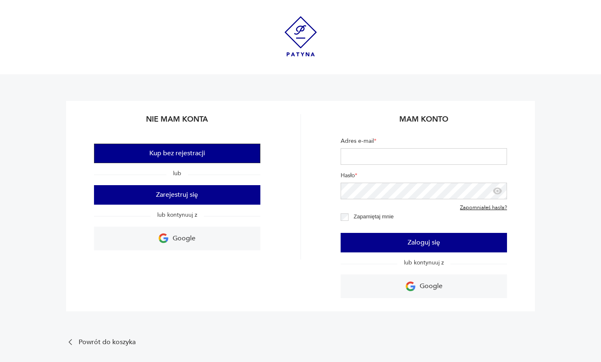
click at [209, 155] on button "Kup bez rejestracji" at bounding box center [177, 154] width 166 height 20
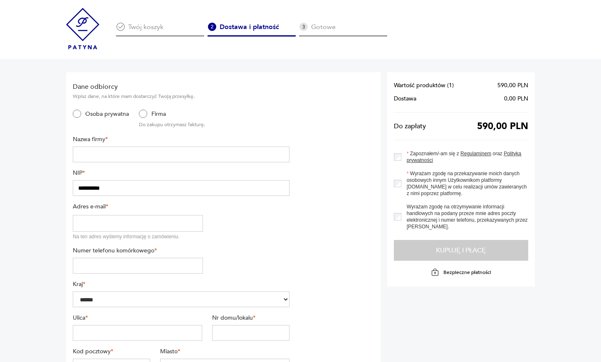
click at [136, 157] on input "text" at bounding box center [181, 155] width 217 height 16
type input "**********"
click at [106, 186] on input "**********" at bounding box center [181, 188] width 217 height 16
type input "**********"
click at [123, 221] on input "email" at bounding box center [138, 223] width 130 height 17
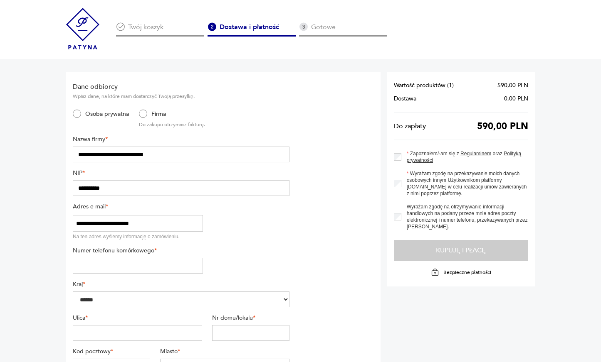
type input "**********"
click at [128, 261] on input "tel" at bounding box center [138, 266] width 130 height 16
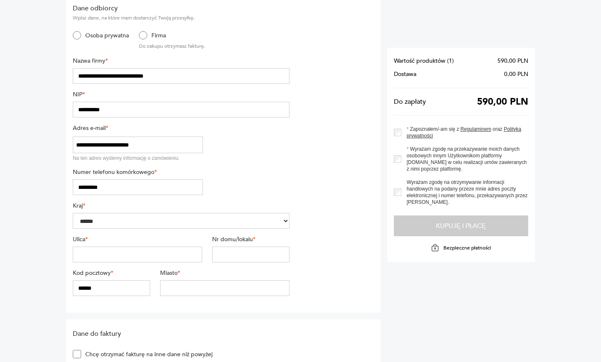
scroll to position [85, 0]
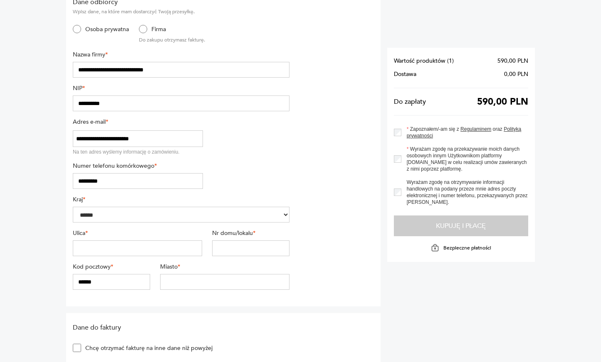
type input "*********"
click at [144, 251] on input "text" at bounding box center [137, 249] width 129 height 16
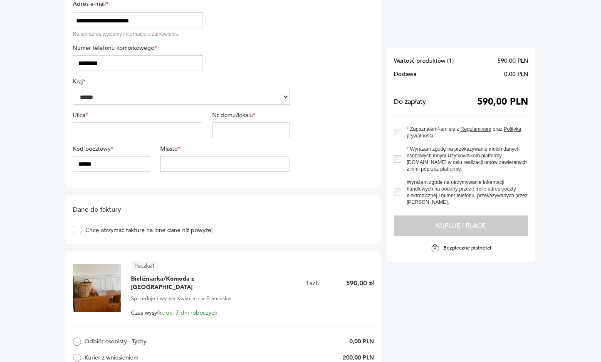
scroll to position [212, 0]
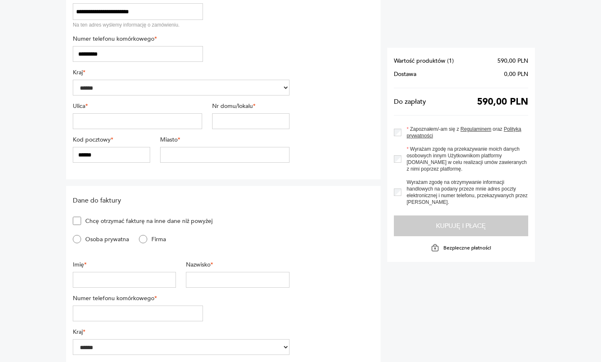
click at [147, 239] on label "Firma" at bounding box center [156, 240] width 19 height 8
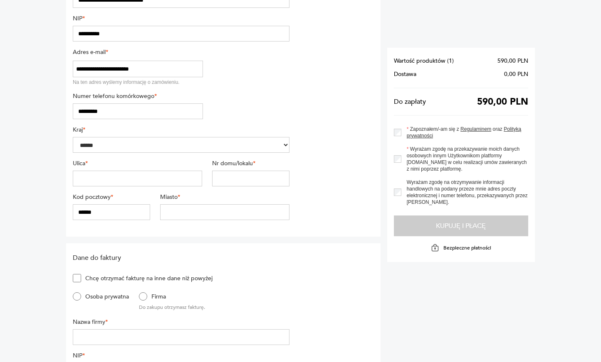
scroll to position [170, 0]
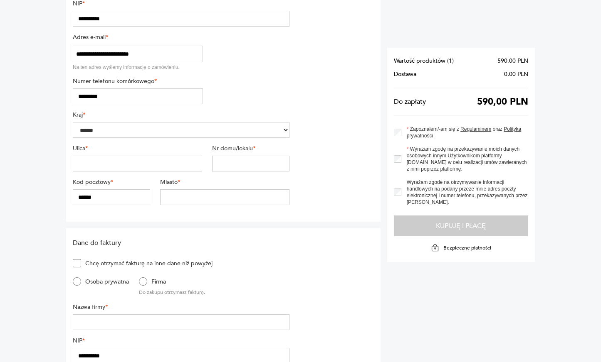
click at [153, 162] on input "text" at bounding box center [137, 164] width 129 height 16
type input "*******"
click at [244, 158] on input "text" at bounding box center [250, 164] width 77 height 16
type input "********"
click at [116, 198] on input "******" at bounding box center [111, 198] width 77 height 16
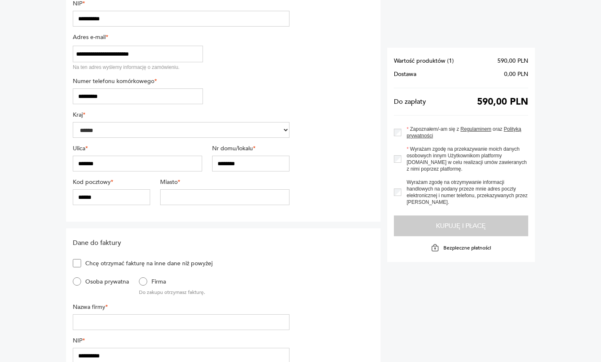
type input "******"
click at [241, 196] on input "text" at bounding box center [224, 198] width 129 height 16
type input "********"
click at [332, 183] on section "**********" at bounding box center [223, 62] width 314 height 319
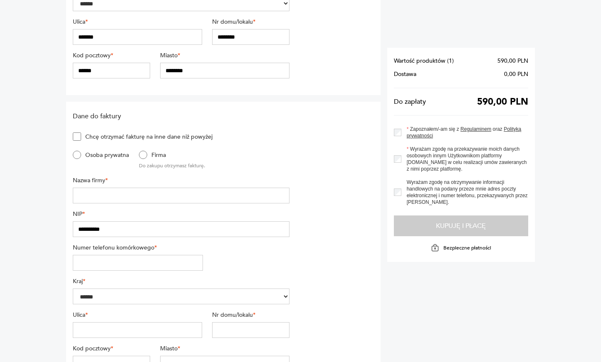
scroll to position [297, 0]
click at [345, 140] on section "**********" at bounding box center [223, 244] width 314 height 287
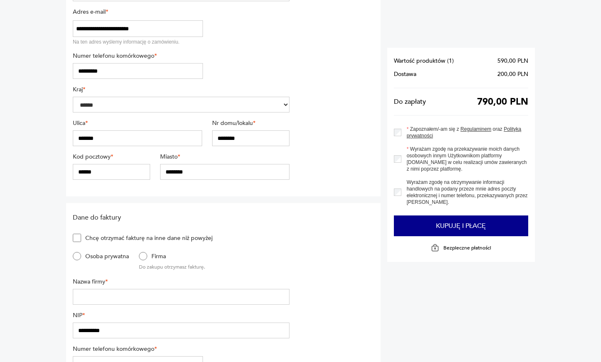
scroll to position [212, 0]
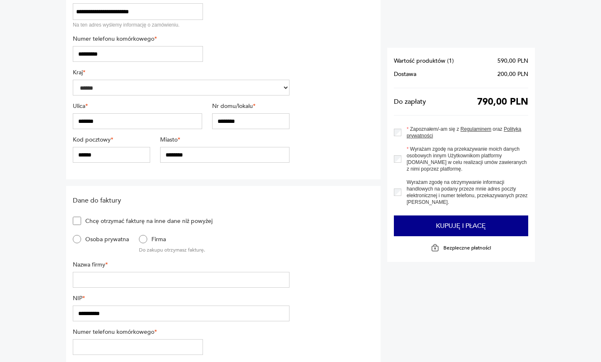
click at [97, 309] on input "**********" at bounding box center [181, 314] width 217 height 16
type input "**********"
click at [133, 275] on input "text" at bounding box center [181, 280] width 217 height 16
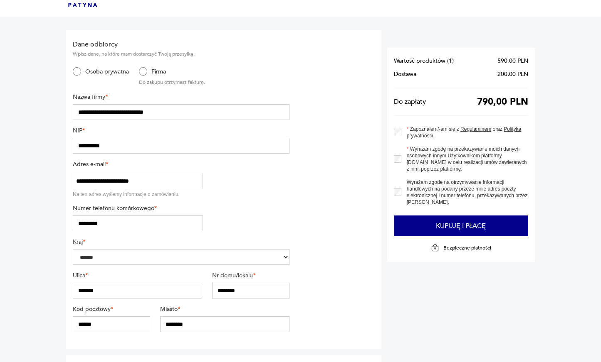
drag, startPoint x: 163, startPoint y: 111, endPoint x: 29, endPoint y: 124, distance: 135.3
click at [73, 120] on input "**********" at bounding box center [181, 112] width 217 height 16
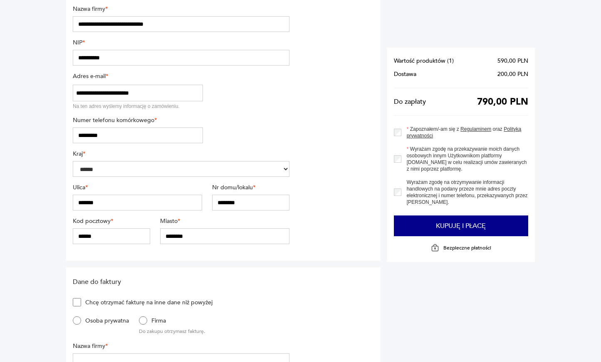
scroll to position [254, 0]
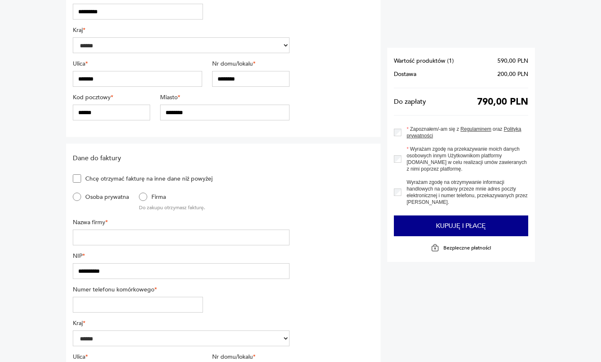
click at [94, 235] on input "text" at bounding box center [181, 238] width 217 height 16
paste input "**********"
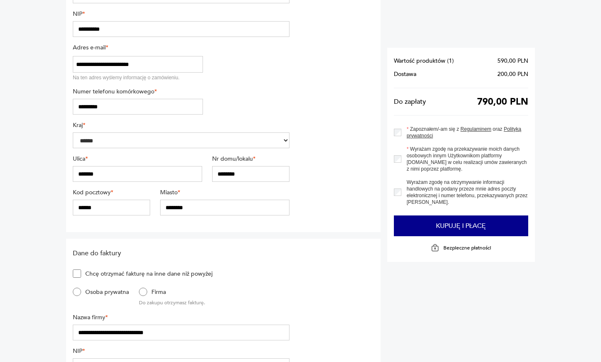
scroll to position [127, 0]
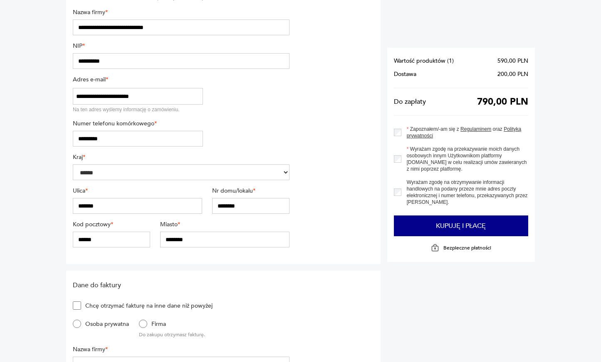
type input "**********"
drag, startPoint x: 126, startPoint y: 140, endPoint x: -9, endPoint y: 145, distance: 134.7
click at [73, 145] on input "*********" at bounding box center [138, 139] width 130 height 16
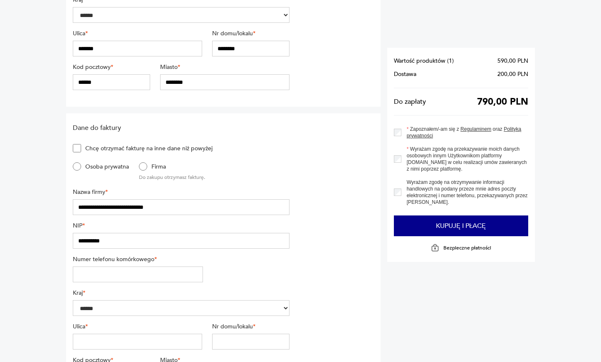
scroll to position [339, 0]
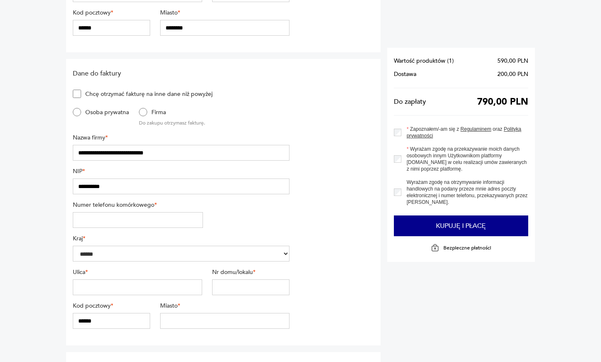
click at [91, 219] on input "tel" at bounding box center [138, 220] width 130 height 16
paste input "*********"
type input "*********"
click at [108, 286] on input "text" at bounding box center [137, 288] width 129 height 16
type input "**********"
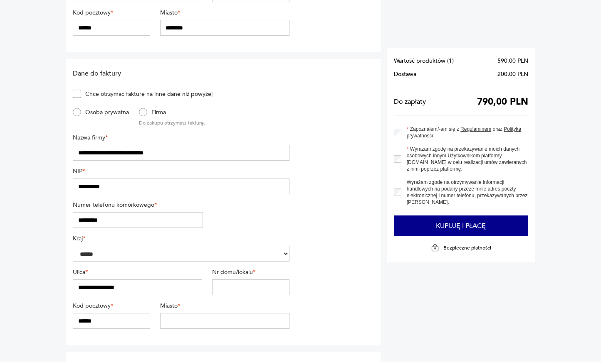
click at [237, 282] on input "text" at bounding box center [250, 288] width 77 height 16
type input "**********"
click at [98, 325] on input "******" at bounding box center [111, 321] width 77 height 16
type input "******"
click at [255, 321] on input "text" at bounding box center [224, 321] width 129 height 16
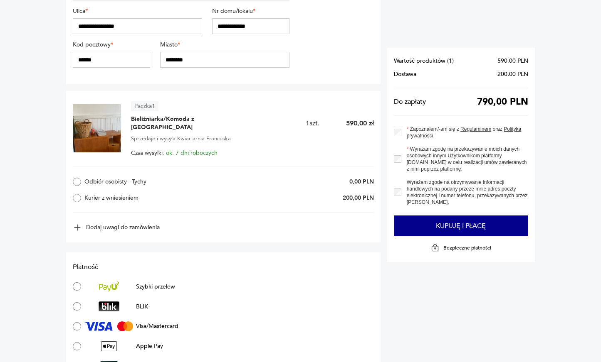
scroll to position [551, 0]
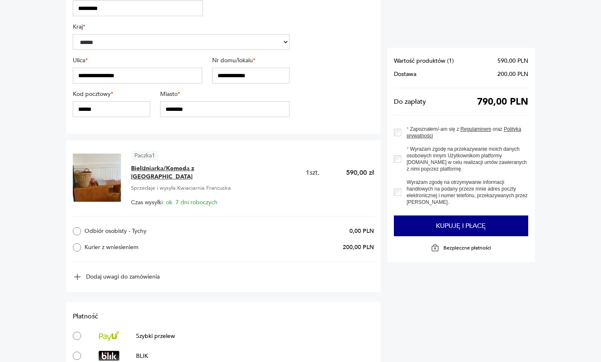
type input "********"
click at [133, 175] on span "Bieliźniarka/Komoda z [GEOGRAPHIC_DATA]" at bounding box center [183, 173] width 104 height 17
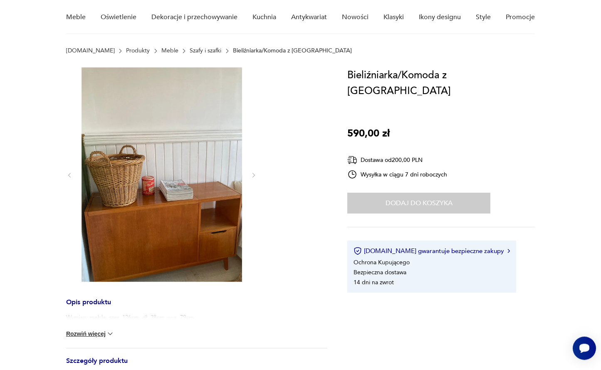
scroll to position [85, 0]
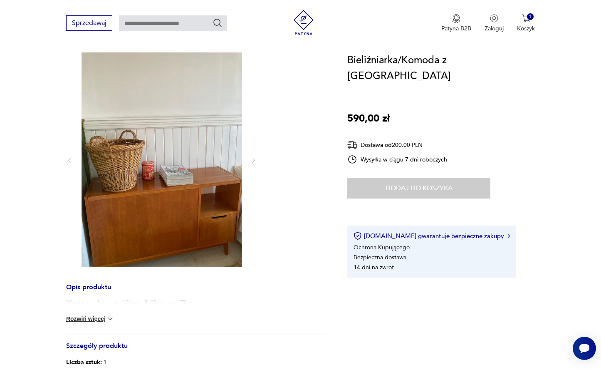
click at [159, 213] on img at bounding box center [161, 159] width 160 height 214
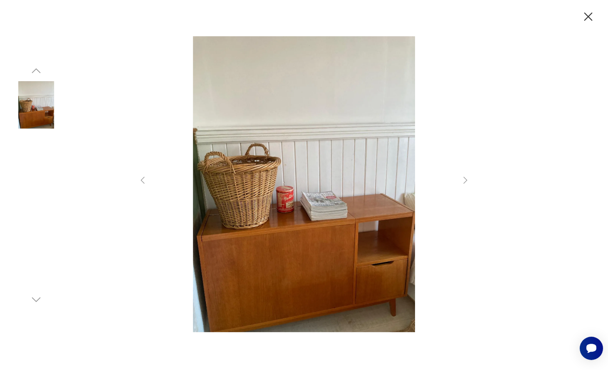
click at [588, 18] on icon "button" at bounding box center [588, 17] width 15 height 15
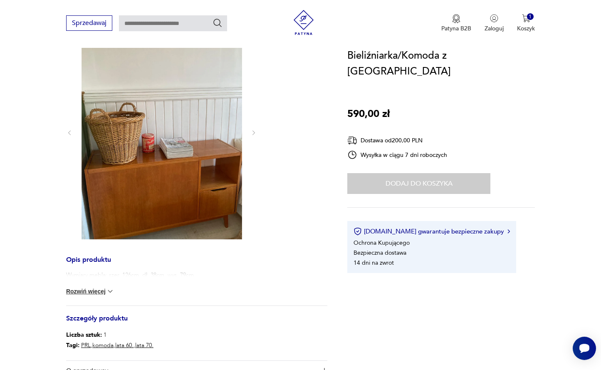
scroll to position [170, 0]
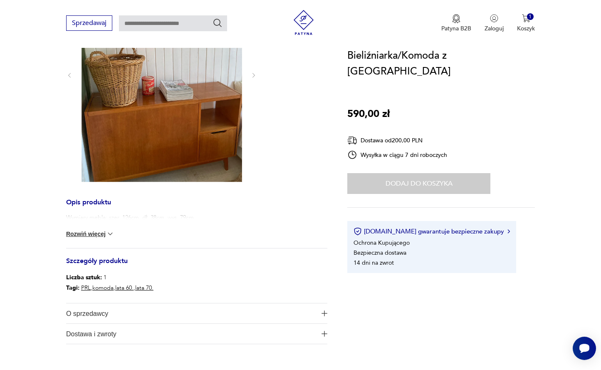
click at [100, 235] on button "Rozwiń więcej" at bounding box center [90, 233] width 48 height 8
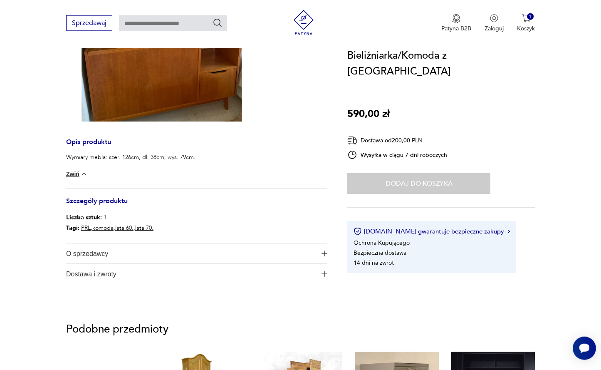
scroll to position [254, 0]
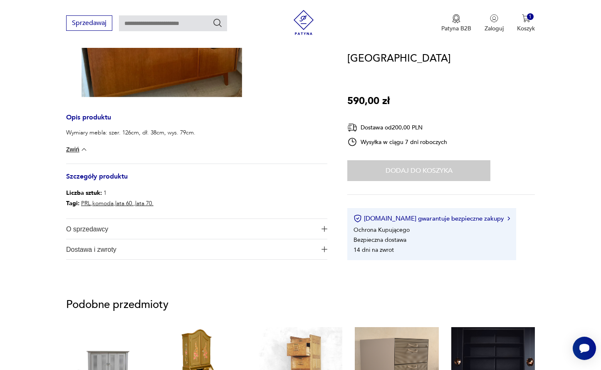
click at [86, 225] on span "O sprzedawcy" at bounding box center [191, 229] width 250 height 20
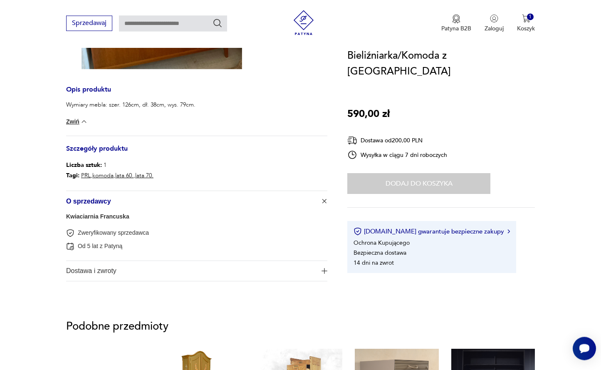
scroll to position [297, 0]
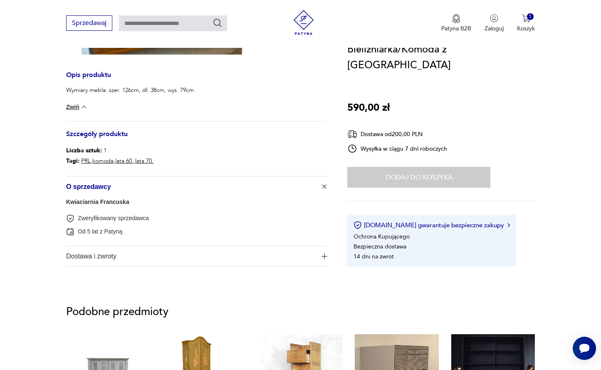
click at [101, 256] on span "Dostawa i zwroty" at bounding box center [191, 256] width 250 height 20
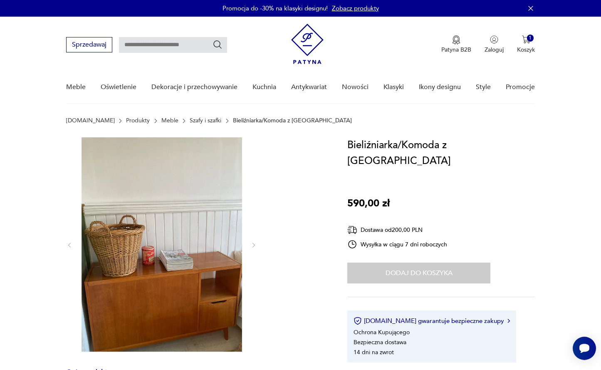
scroll to position [42, 0]
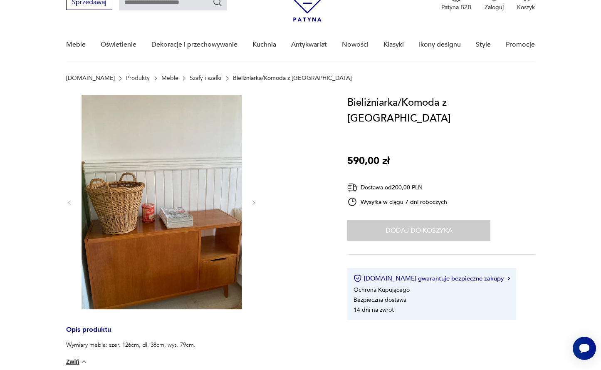
click at [185, 201] on img at bounding box center [161, 202] width 160 height 214
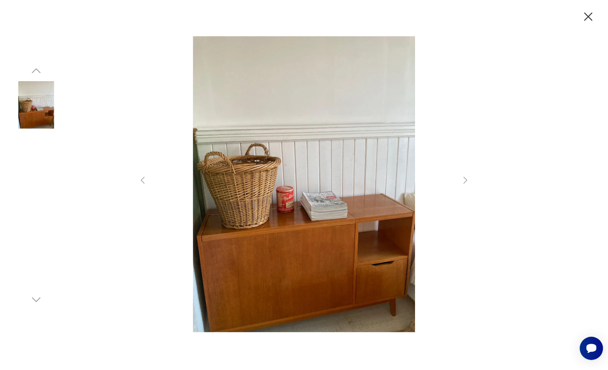
click at [586, 17] on icon "button" at bounding box center [588, 17] width 15 height 15
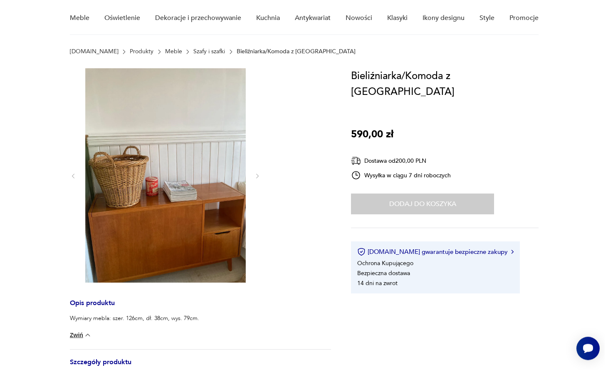
scroll to position [85, 0]
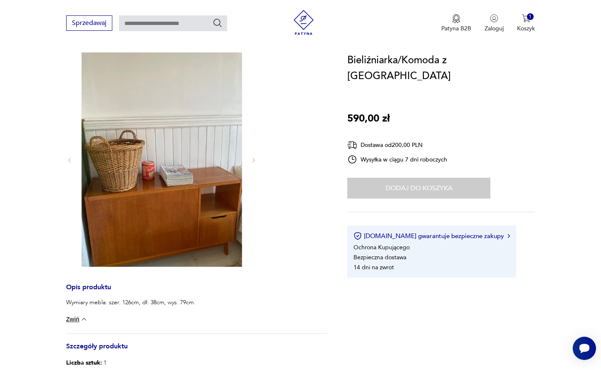
click at [223, 169] on img at bounding box center [161, 159] width 160 height 214
